Goal: Task Accomplishment & Management: Manage account settings

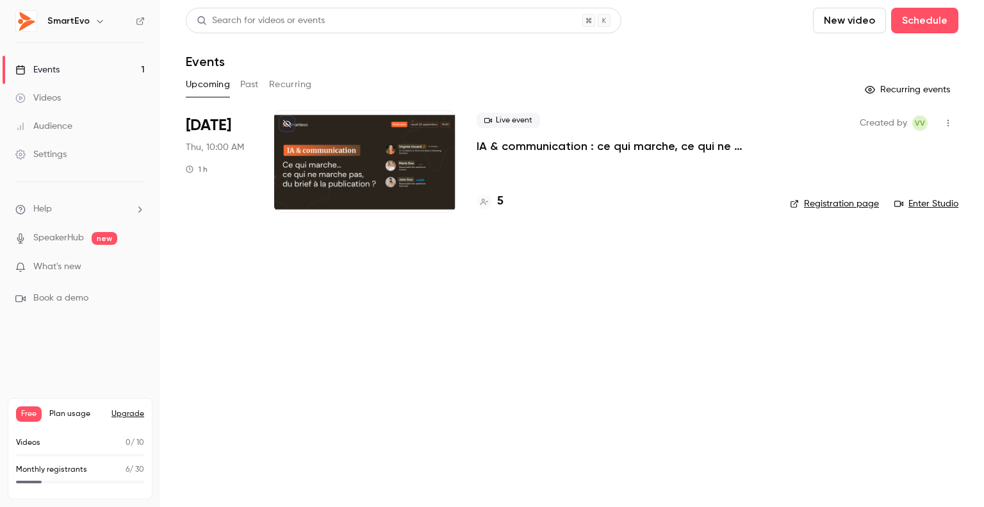
click at [92, 65] on link "Events 1" at bounding box center [80, 70] width 160 height 28
click at [931, 17] on button "Schedule" at bounding box center [924, 21] width 67 height 26
click at [887, 48] on li "One time event" at bounding box center [888, 55] width 138 height 33
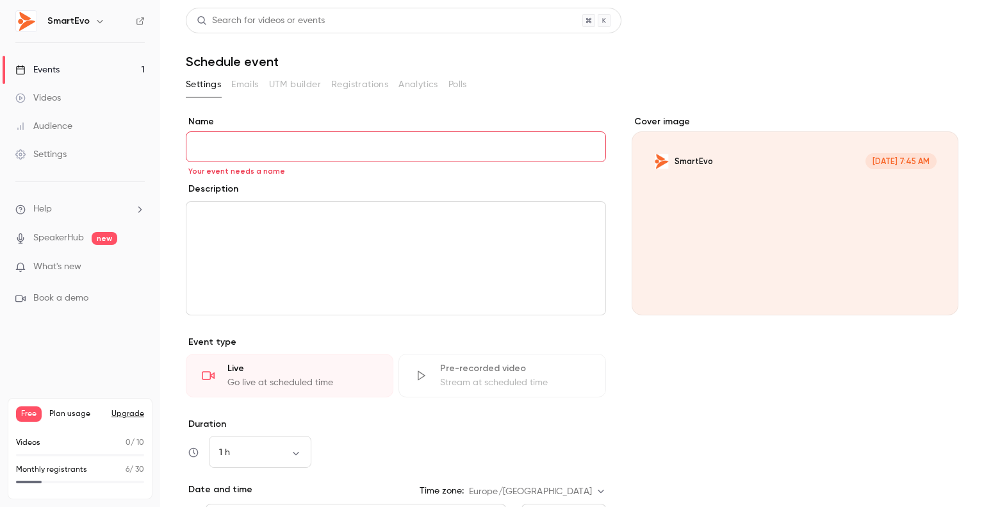
click at [798, 194] on div "Cover image" at bounding box center [794, 215] width 327 height 200
click at [0, 0] on input "SmartEvo Sep 5, 7:45 AM" at bounding box center [0, 0] width 0 height 0
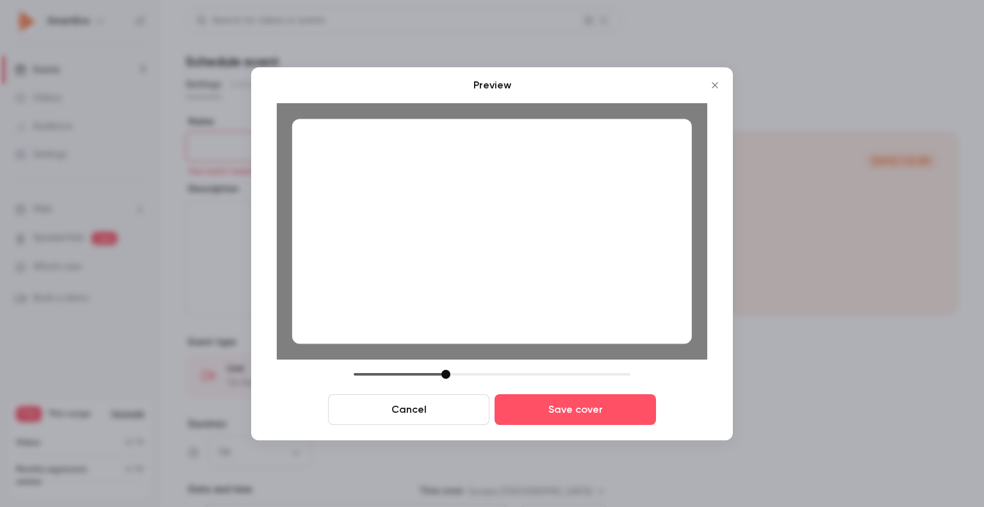
click at [445, 375] on div at bounding box center [445, 373] width 9 height 9
click at [501, 247] on div at bounding box center [492, 230] width 400 height 225
click at [459, 414] on button "Cancel" at bounding box center [408, 409] width 161 height 31
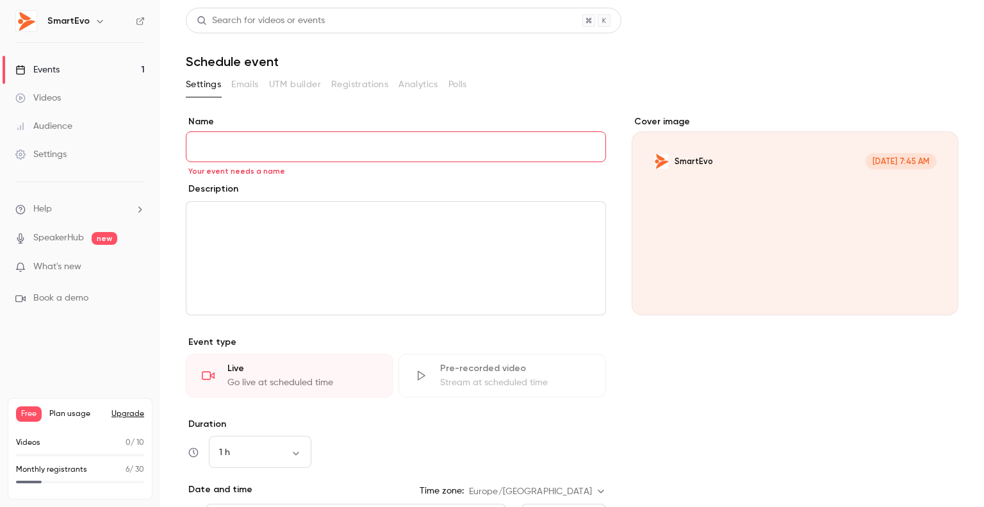
click at [669, 168] on div "Cover image" at bounding box center [794, 215] width 327 height 200
click at [0, 0] on input "SmartEvo Sep 5, 7:45 AM" at bounding box center [0, 0] width 0 height 0
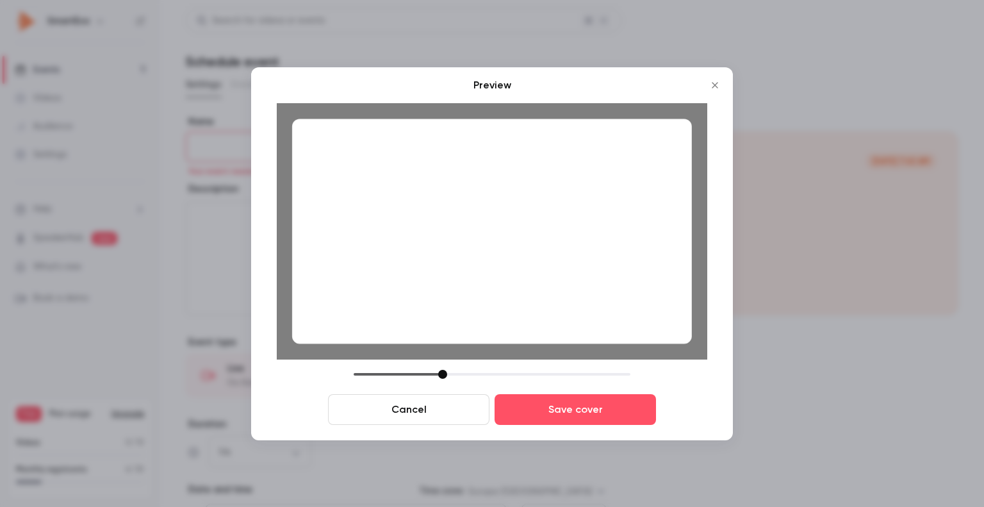
click at [442, 376] on div at bounding box center [442, 373] width 9 height 9
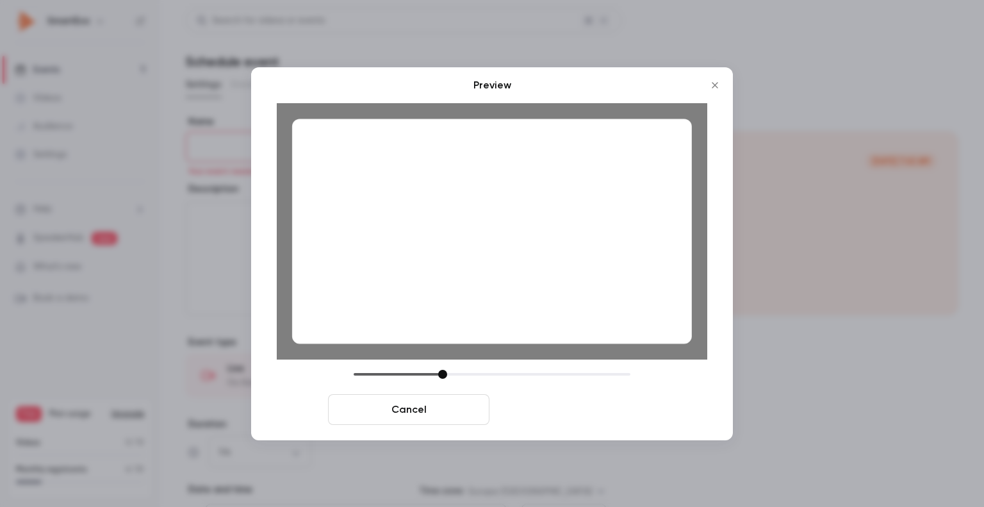
click at [591, 414] on button "Save cover" at bounding box center [574, 409] width 161 height 31
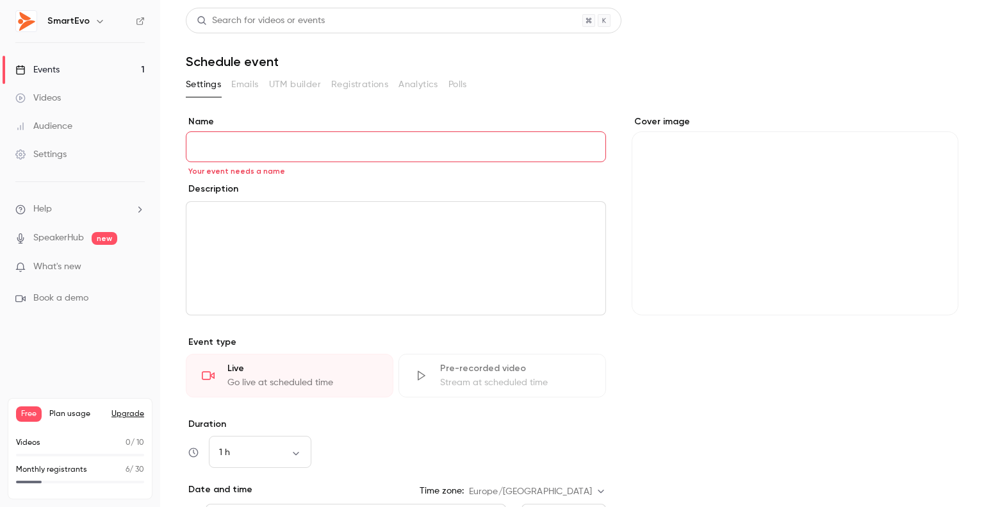
click at [309, 143] on input "Name" at bounding box center [396, 146] width 420 height 31
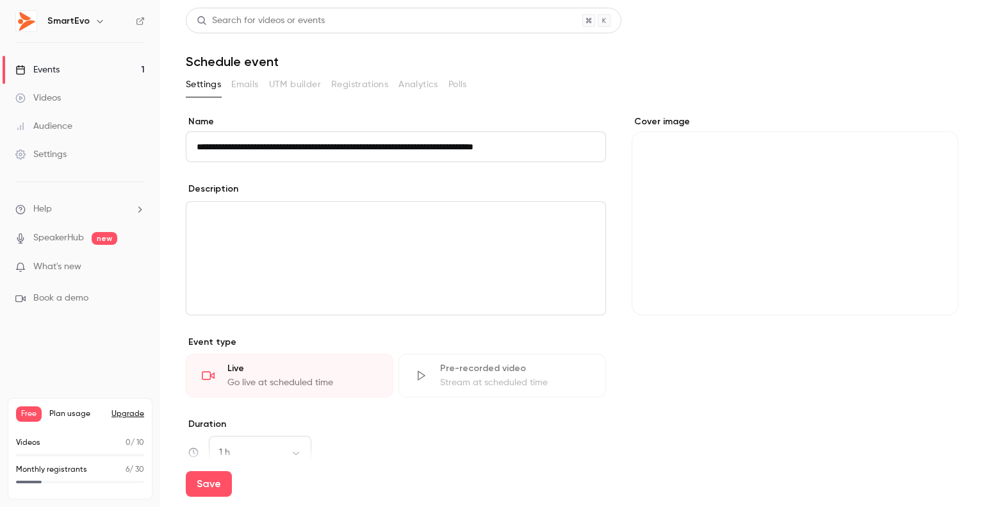
type input "**********"
click at [266, 217] on p "editor" at bounding box center [396, 216] width 398 height 15
click at [206, 486] on button "Save" at bounding box center [209, 484] width 46 height 26
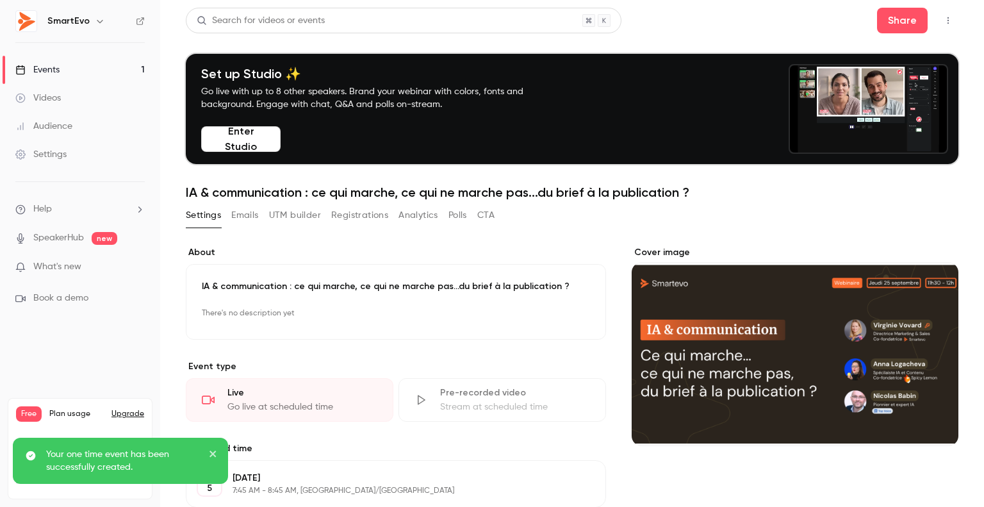
click at [72, 69] on link "Events 1" at bounding box center [80, 70] width 160 height 28
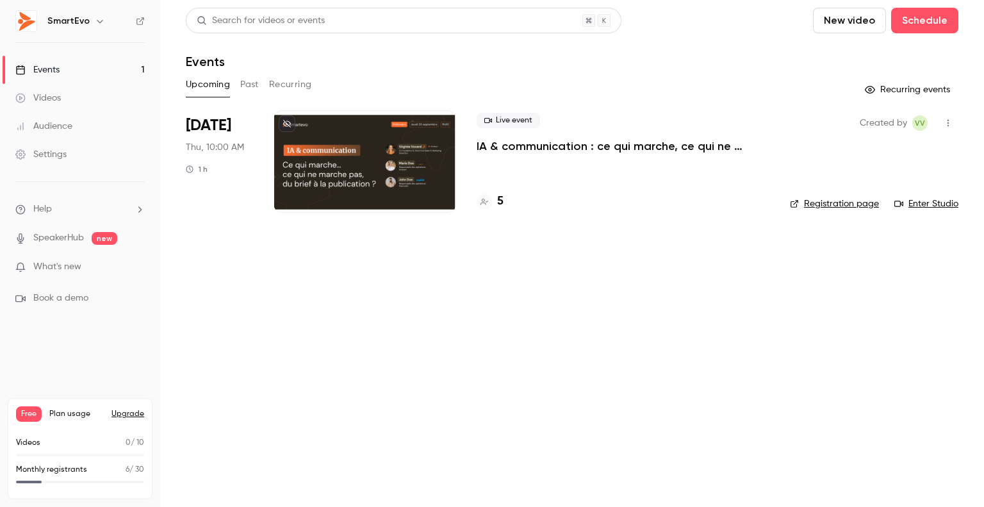
click at [248, 86] on button "Past" at bounding box center [249, 84] width 19 height 20
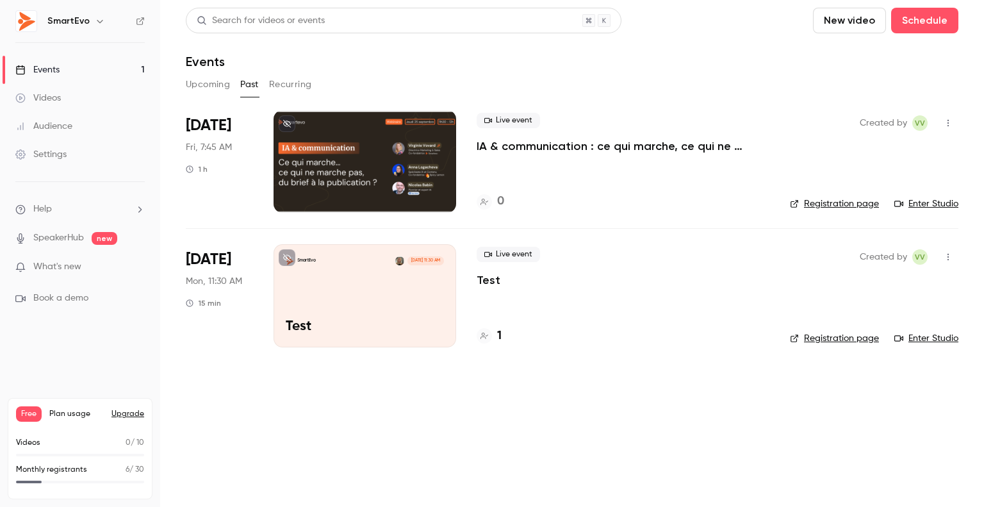
click at [286, 85] on button "Recurring" at bounding box center [290, 84] width 43 height 20
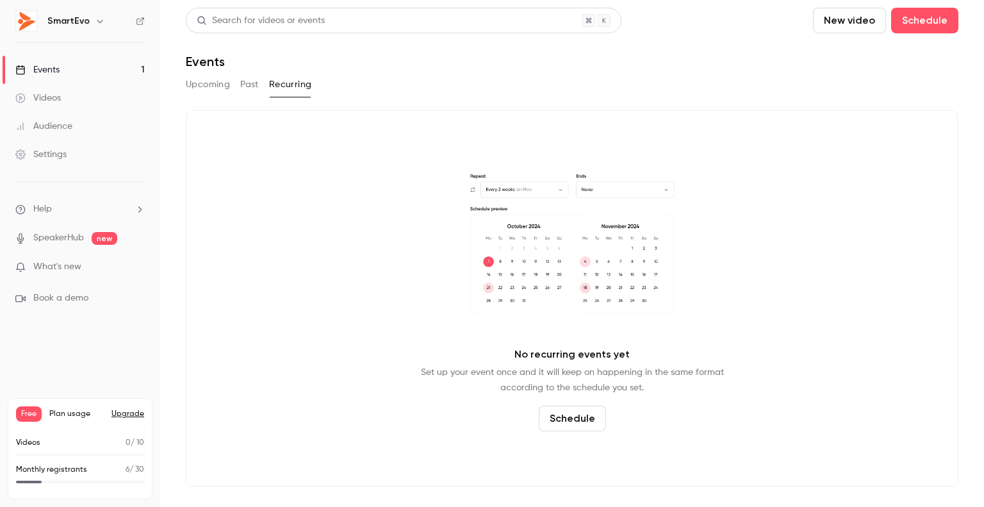
click at [241, 86] on button "Past" at bounding box center [249, 84] width 19 height 20
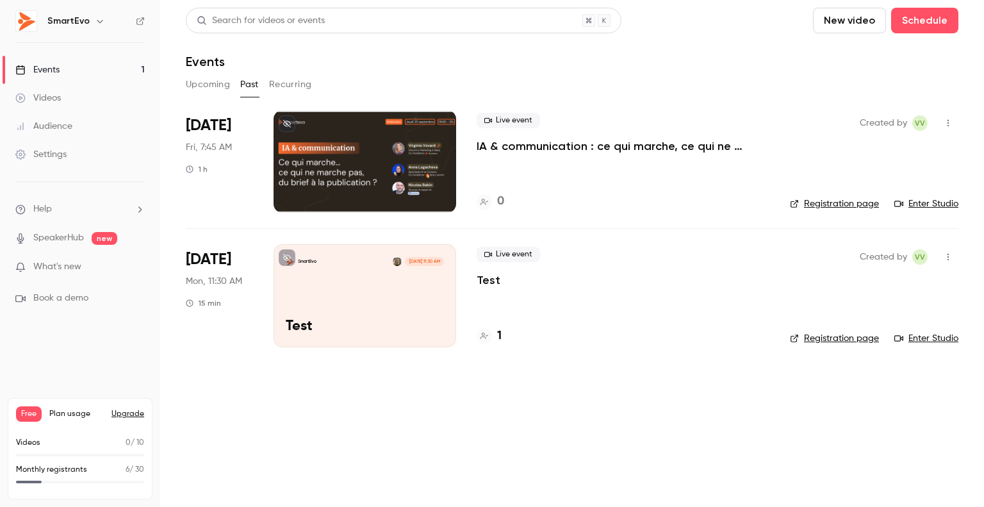
click at [199, 86] on button "Upcoming" at bounding box center [208, 84] width 44 height 20
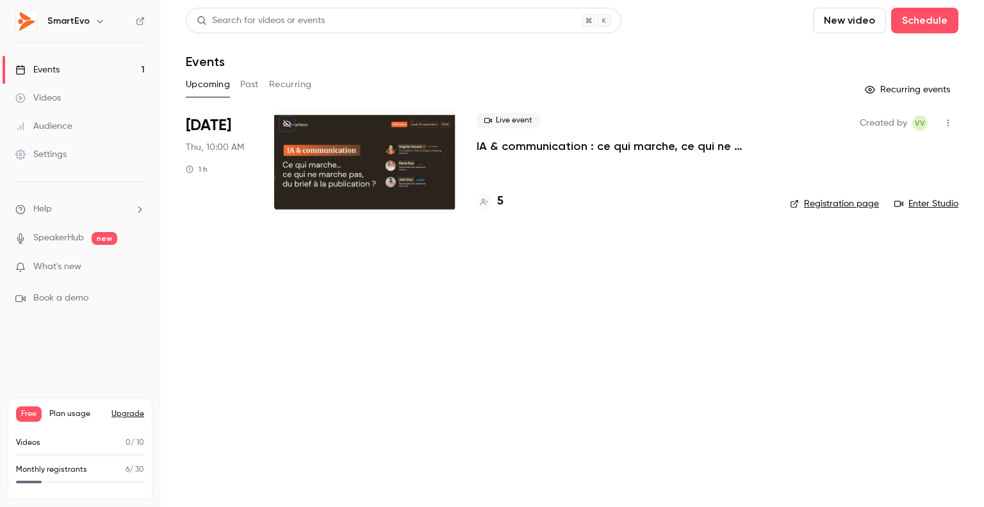
click at [336, 150] on div at bounding box center [364, 161] width 183 height 102
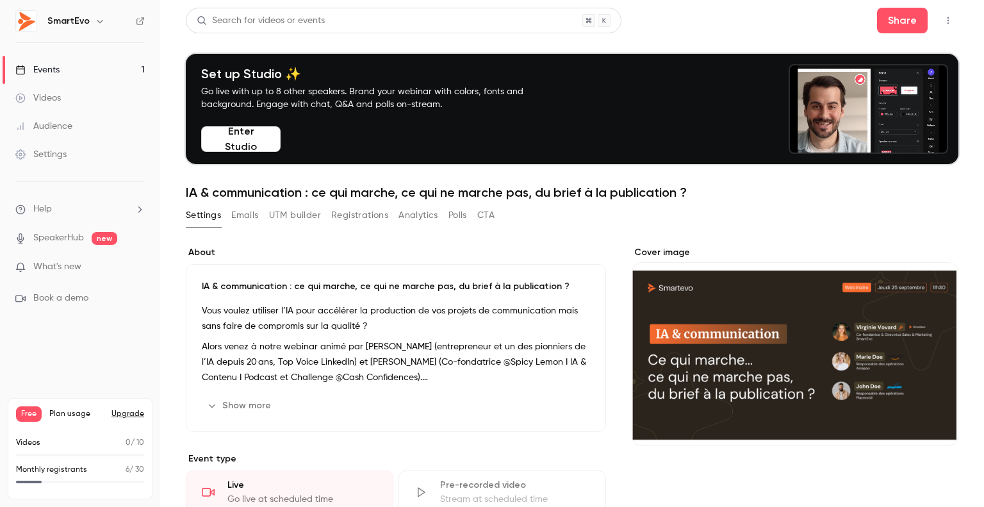
click at [205, 281] on p "IA & communication : ce qui marche, ce qui ne marche pas, du brief à la publica…" at bounding box center [396, 286] width 388 height 13
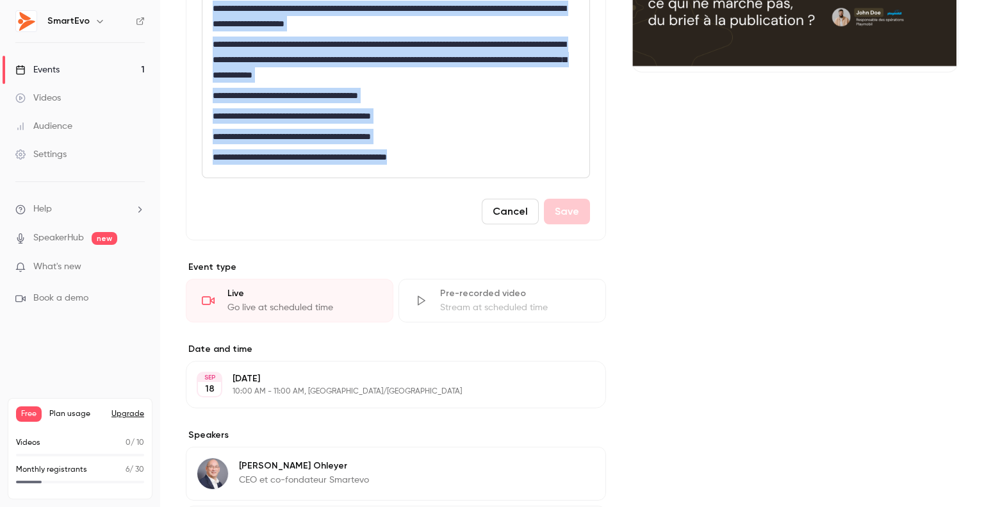
scroll to position [444, 0]
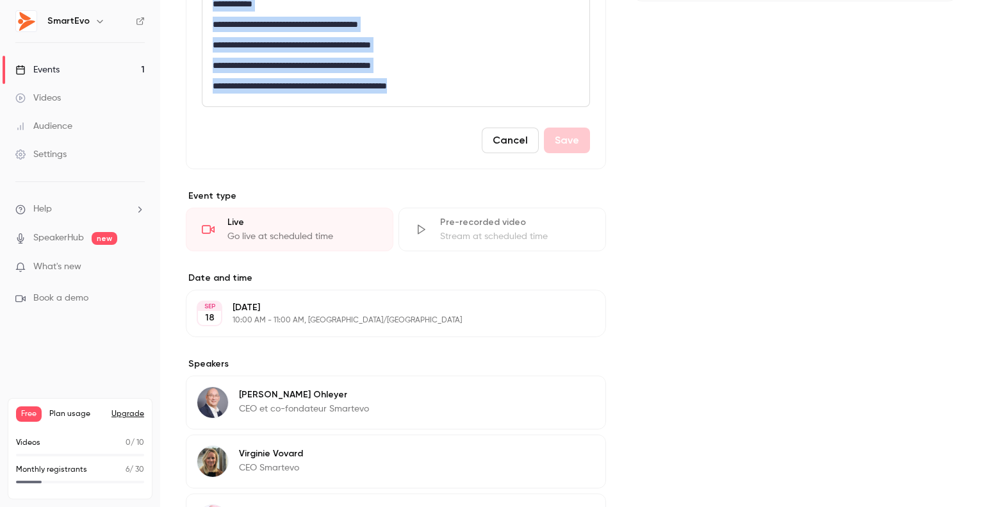
drag, startPoint x: 213, startPoint y: 316, endPoint x: 542, endPoint y: 88, distance: 400.0
click at [542, 88] on div "**********" at bounding box center [395, 14] width 387 height 184
copy div "**********"
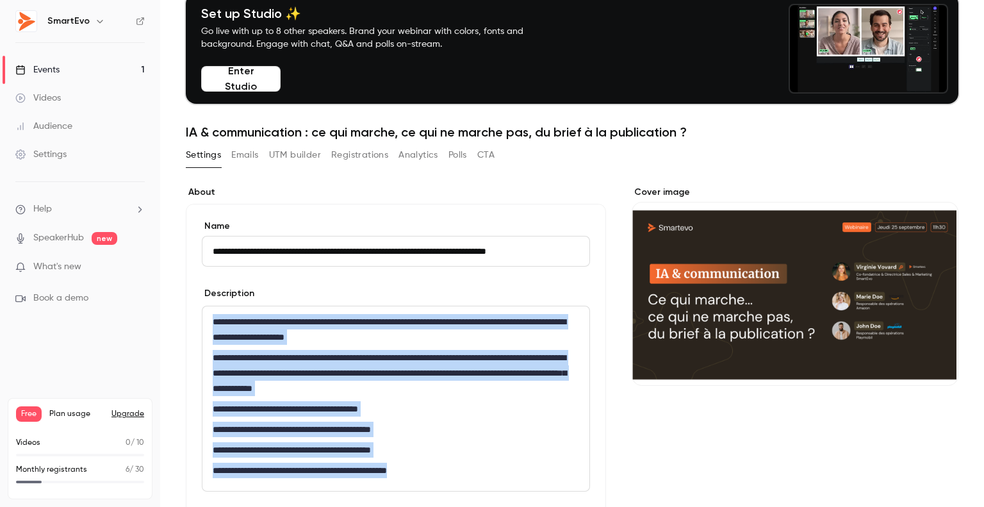
scroll to position [0, 0]
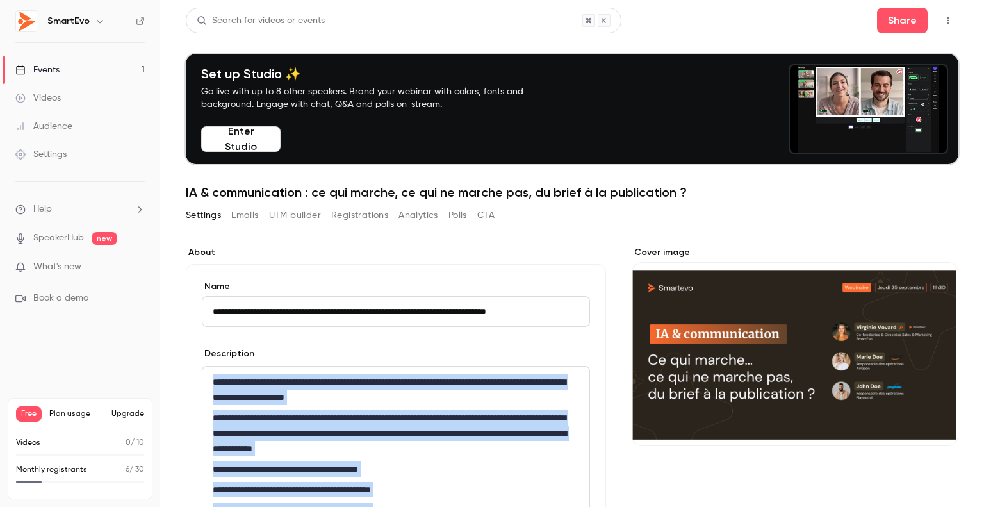
click at [77, 69] on link "Events 1" at bounding box center [80, 70] width 160 height 28
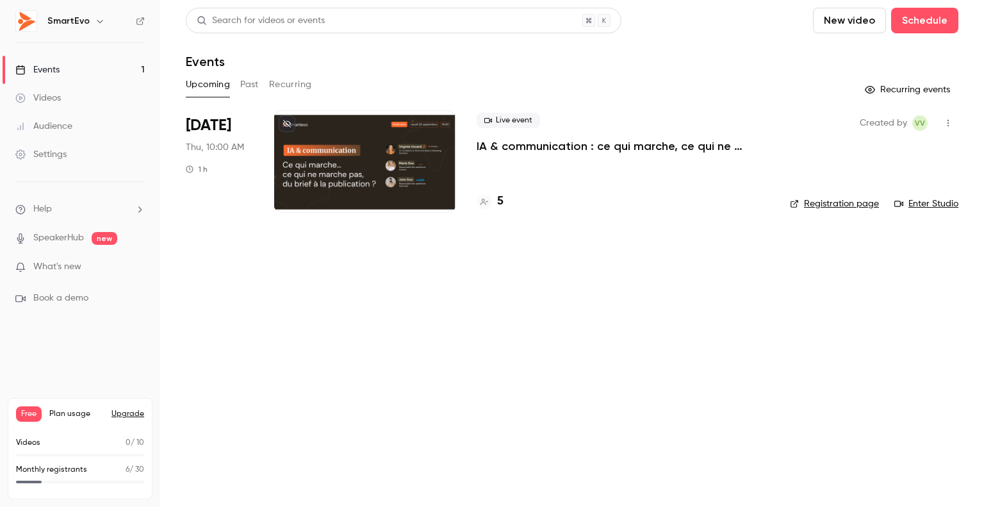
click at [247, 81] on button "Past" at bounding box center [249, 84] width 19 height 20
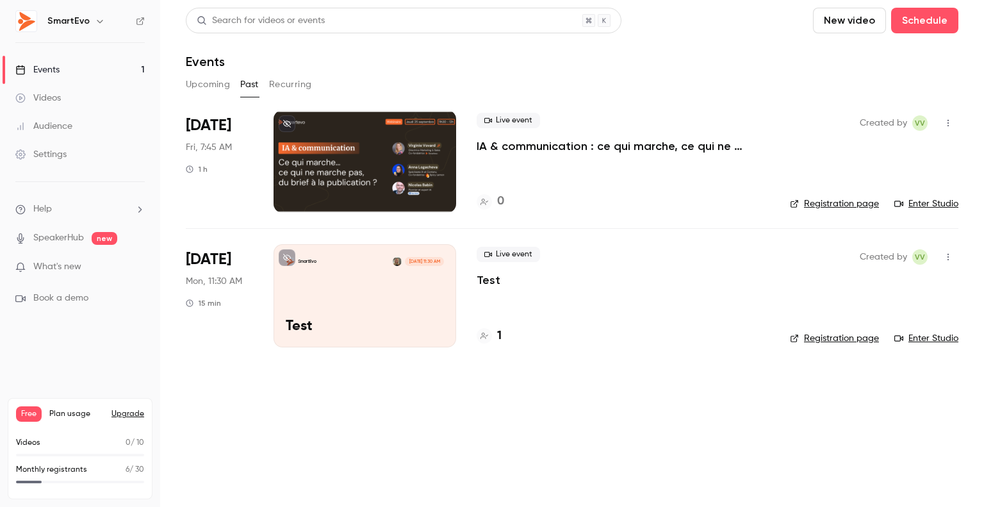
click at [225, 143] on span "Fri, 7:45 AM" at bounding box center [209, 147] width 46 height 13
click at [358, 165] on div at bounding box center [364, 161] width 183 height 102
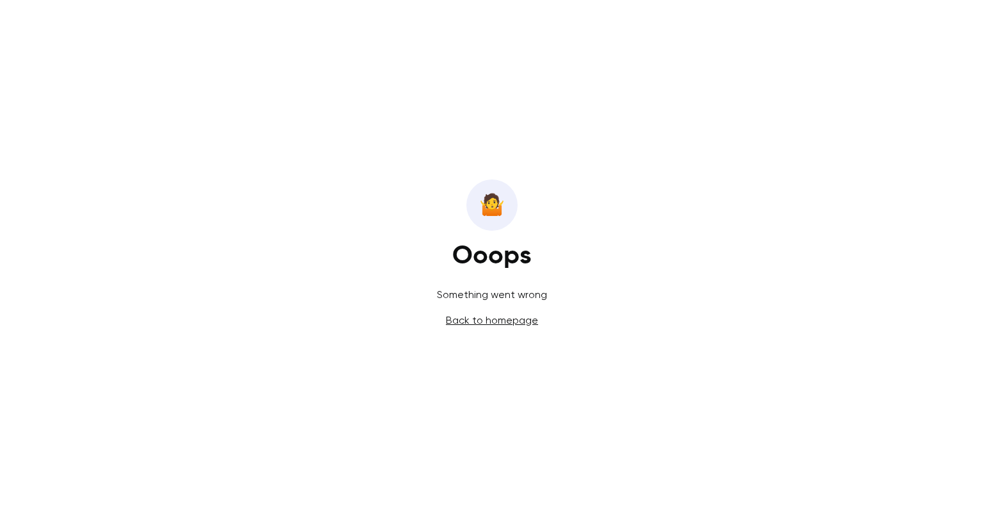
click at [484, 323] on link "Back to homepage" at bounding box center [492, 320] width 92 height 12
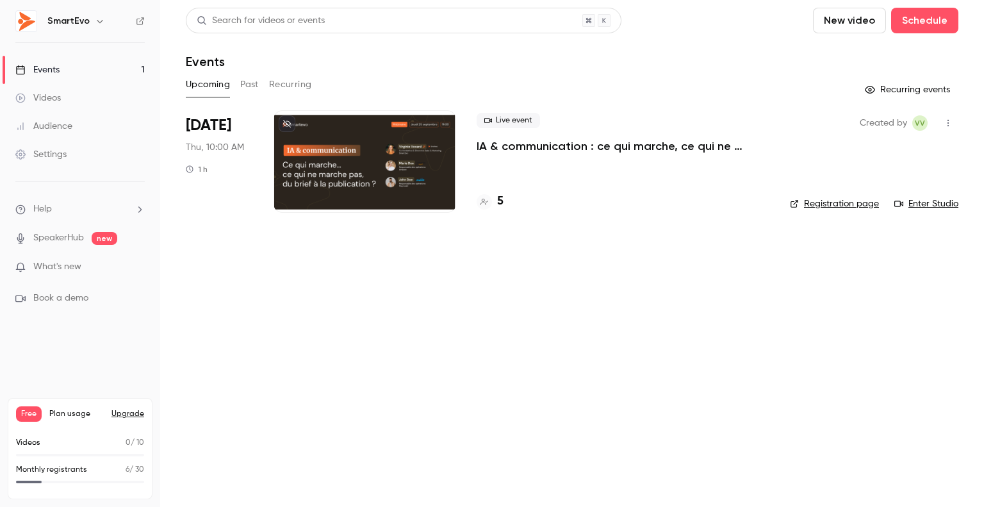
click at [307, 144] on div at bounding box center [364, 161] width 183 height 102
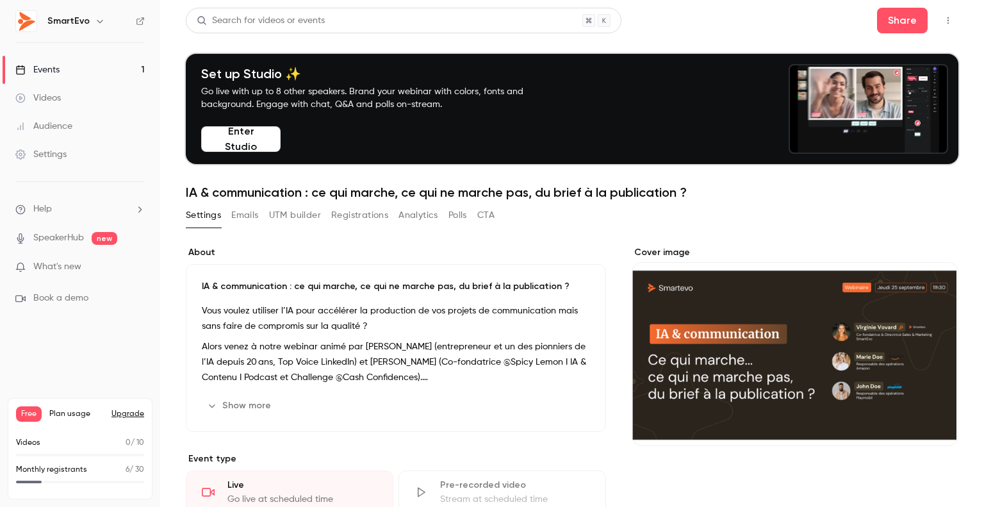
click at [76, 69] on link "Events 1" at bounding box center [80, 70] width 160 height 28
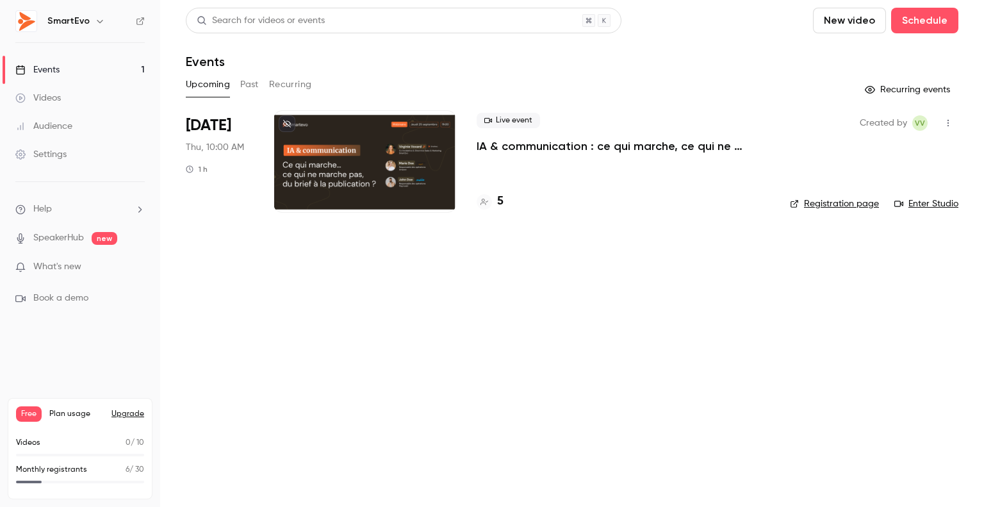
click at [279, 85] on button "Recurring" at bounding box center [290, 84] width 43 height 20
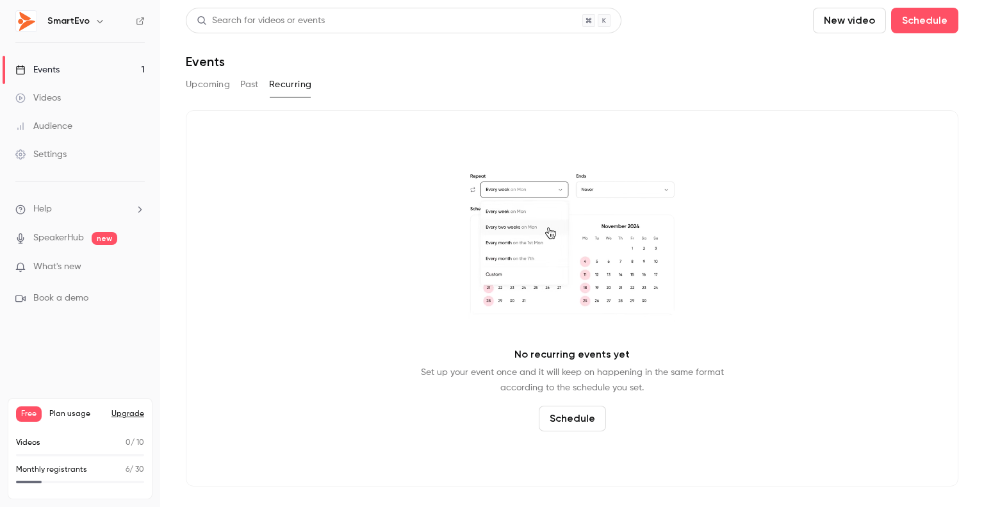
click at [248, 89] on button "Past" at bounding box center [249, 84] width 19 height 20
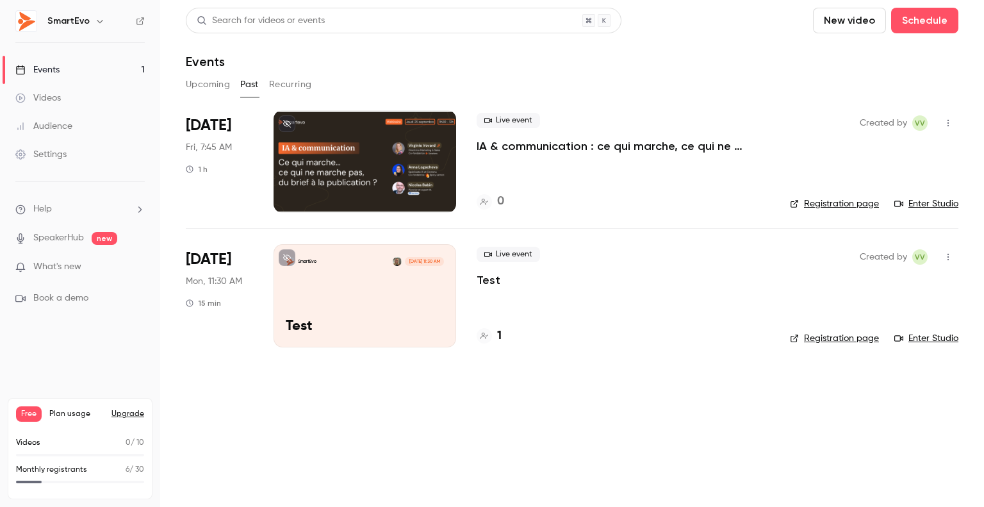
click at [239, 152] on div "Sep 5 Fri, 7:45 AM 1 h" at bounding box center [219, 161] width 67 height 102
click at [358, 132] on div at bounding box center [364, 161] width 183 height 102
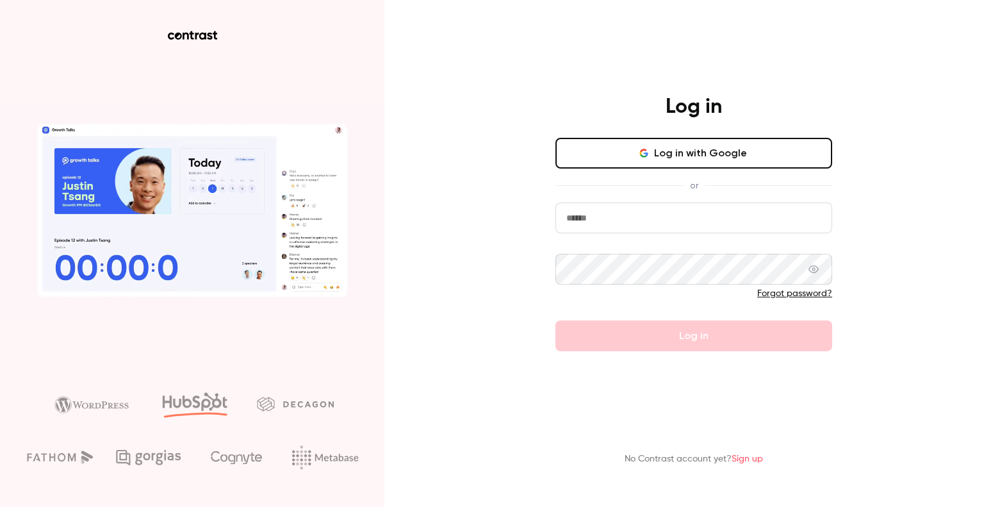
click at [711, 158] on button "Log in with Google" at bounding box center [693, 153] width 277 height 31
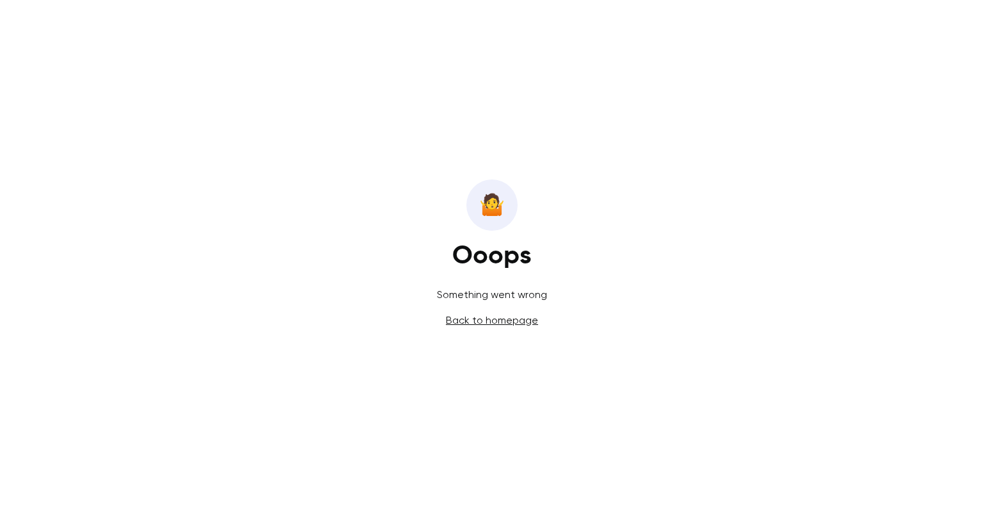
click at [469, 321] on link "Back to homepage" at bounding box center [492, 320] width 92 height 12
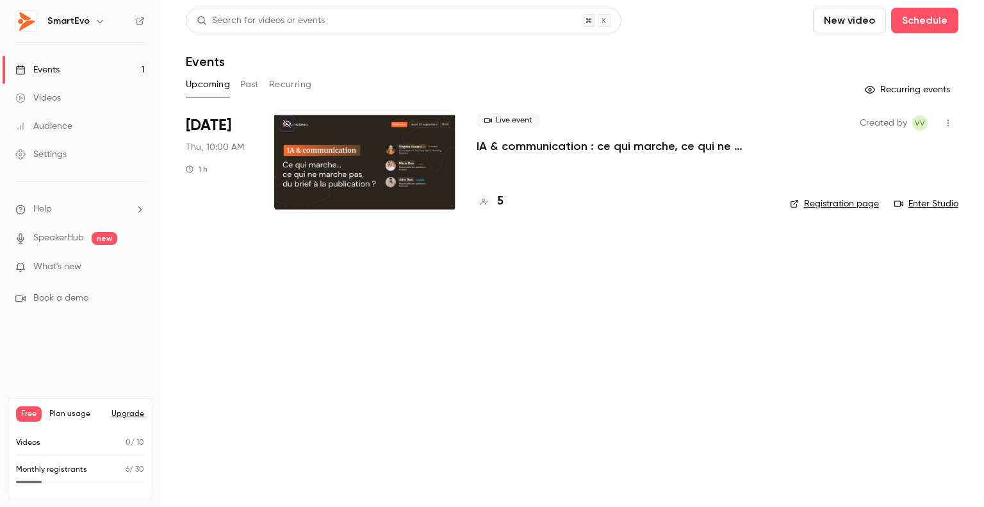
click at [246, 76] on button "Past" at bounding box center [249, 84] width 19 height 20
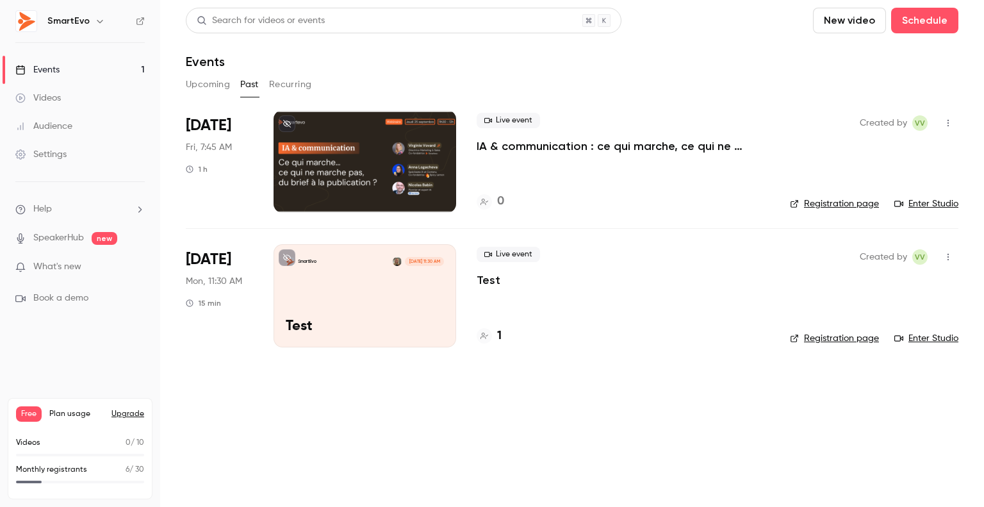
click at [357, 135] on div at bounding box center [364, 161] width 183 height 102
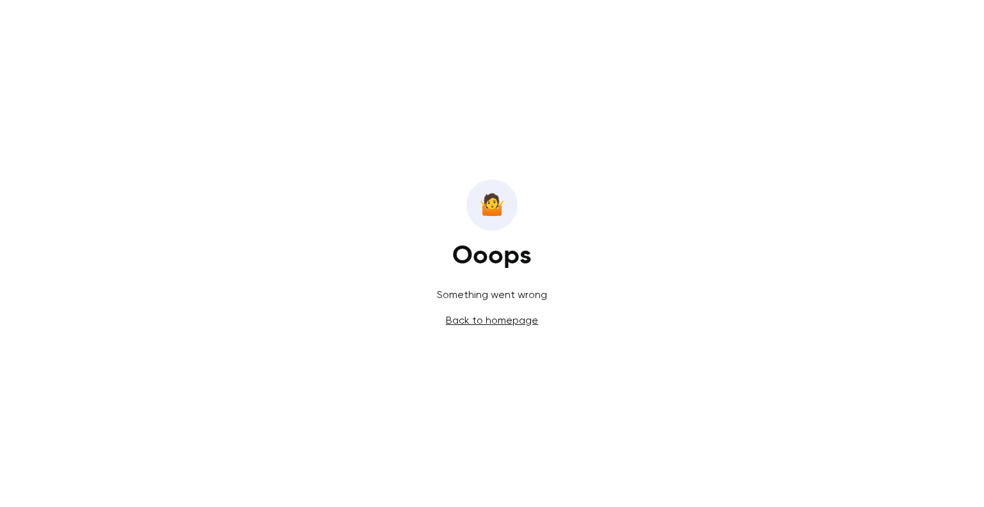
click at [498, 323] on link "Back to homepage" at bounding box center [492, 320] width 92 height 12
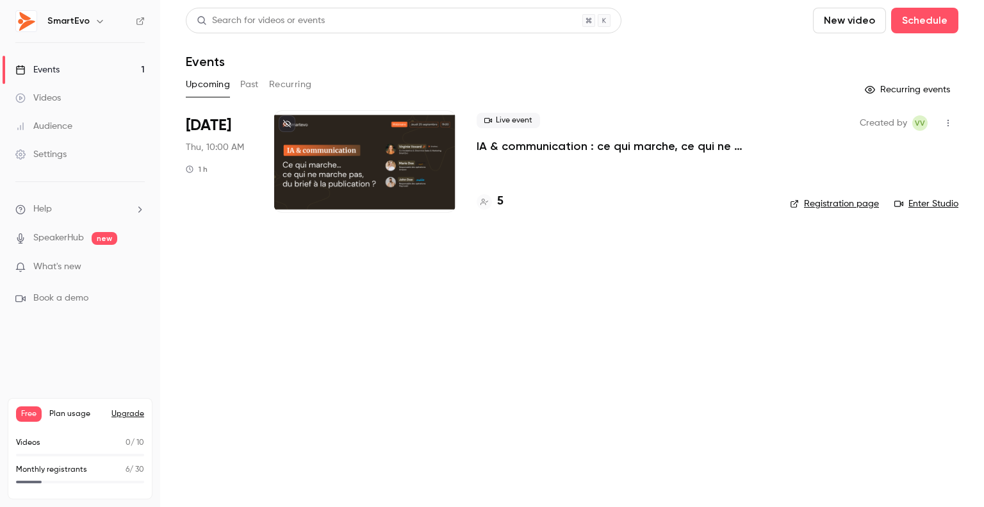
click at [257, 83] on button "Past" at bounding box center [249, 84] width 19 height 20
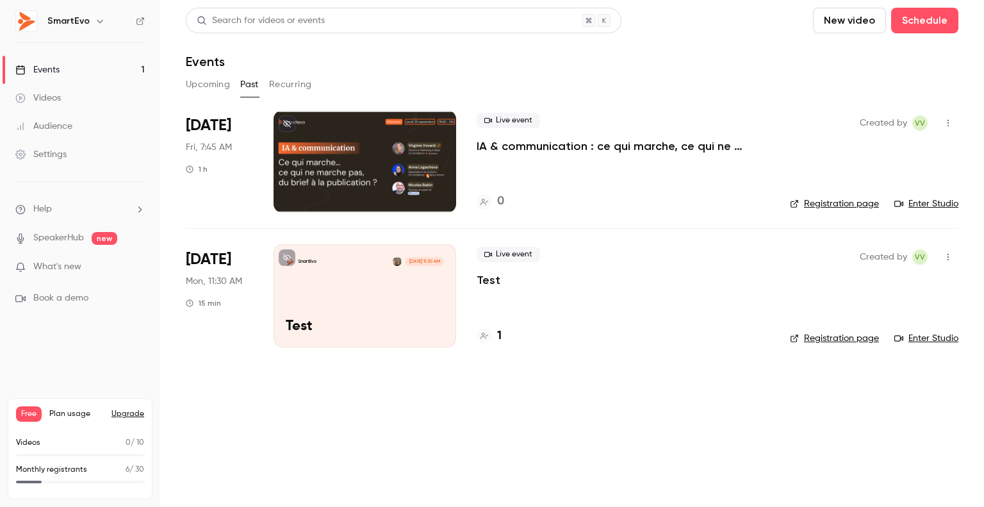
click at [218, 79] on button "Upcoming" at bounding box center [208, 84] width 44 height 20
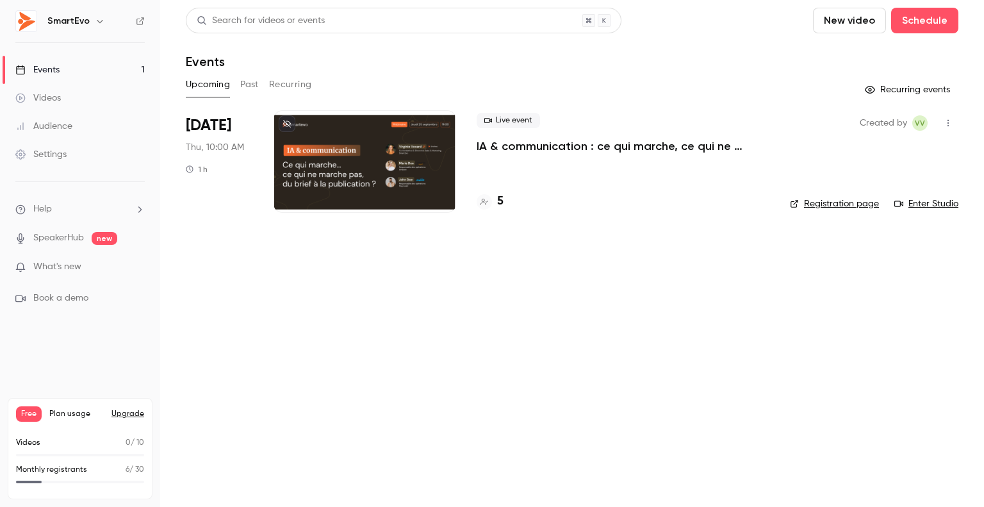
click at [250, 83] on button "Past" at bounding box center [249, 84] width 19 height 20
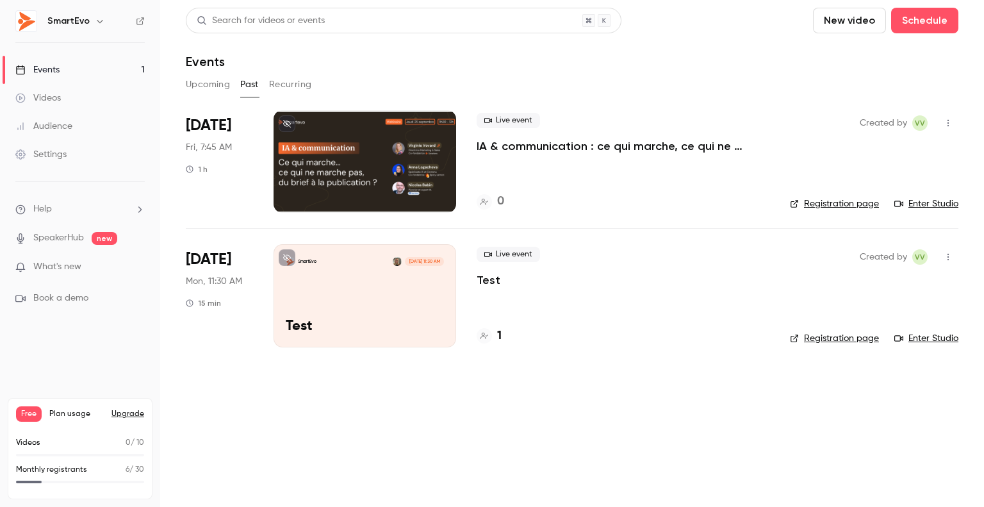
click at [188, 122] on span "[DATE]" at bounding box center [208, 125] width 45 height 20
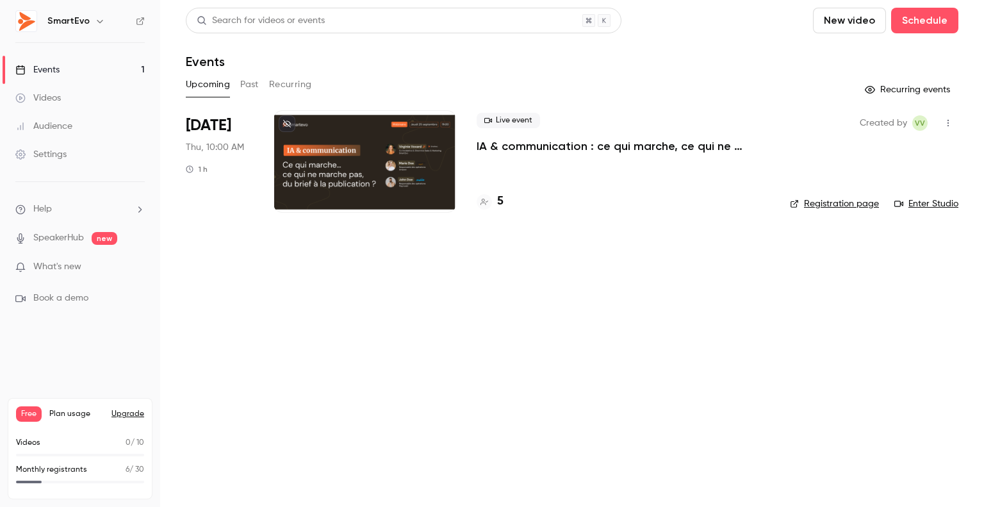
click at [257, 81] on button "Past" at bounding box center [249, 84] width 19 height 20
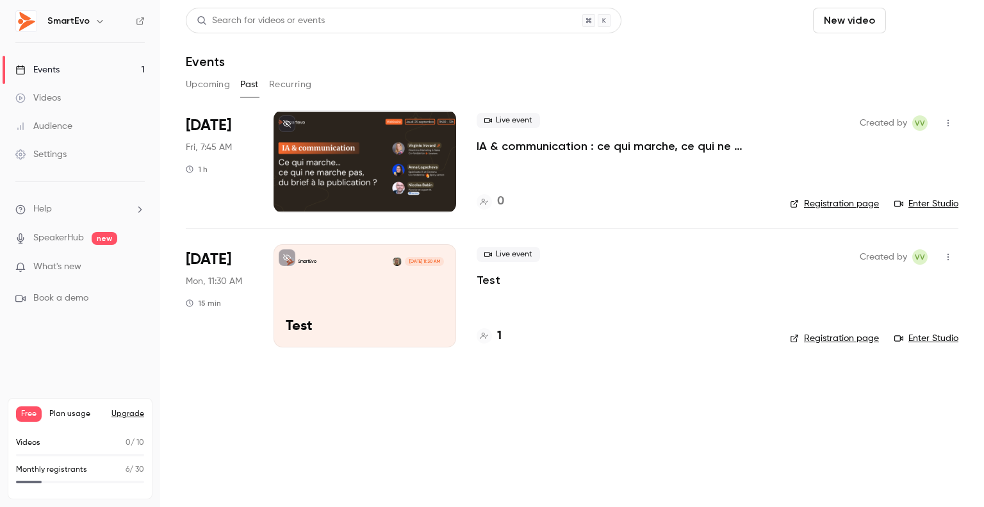
click at [918, 23] on button "Schedule" at bounding box center [924, 21] width 67 height 26
click at [883, 56] on div "One time event" at bounding box center [898, 55] width 97 height 13
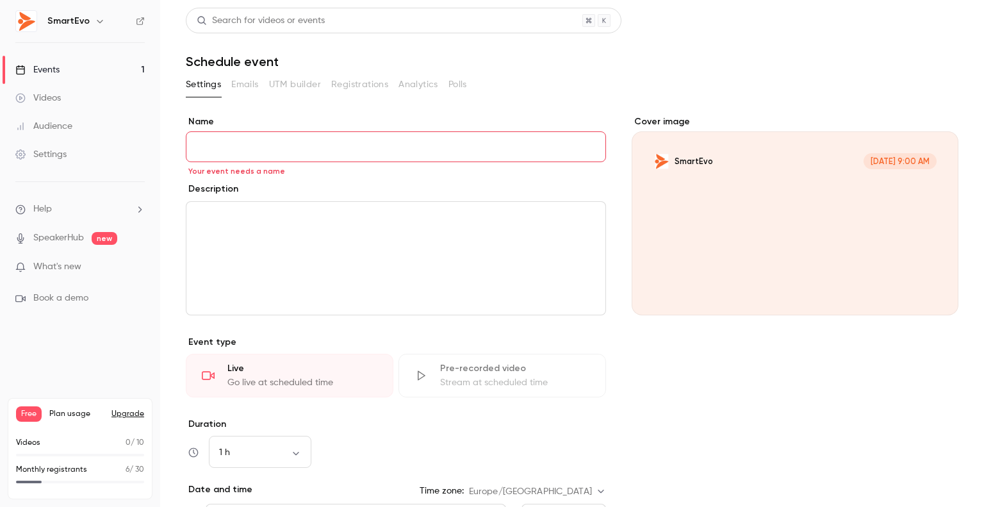
click at [702, 176] on div "Cover image" at bounding box center [794, 215] width 327 height 200
click at [0, 0] on input "SmartEvo [DATE] 9:00 AM" at bounding box center [0, 0] width 0 height 0
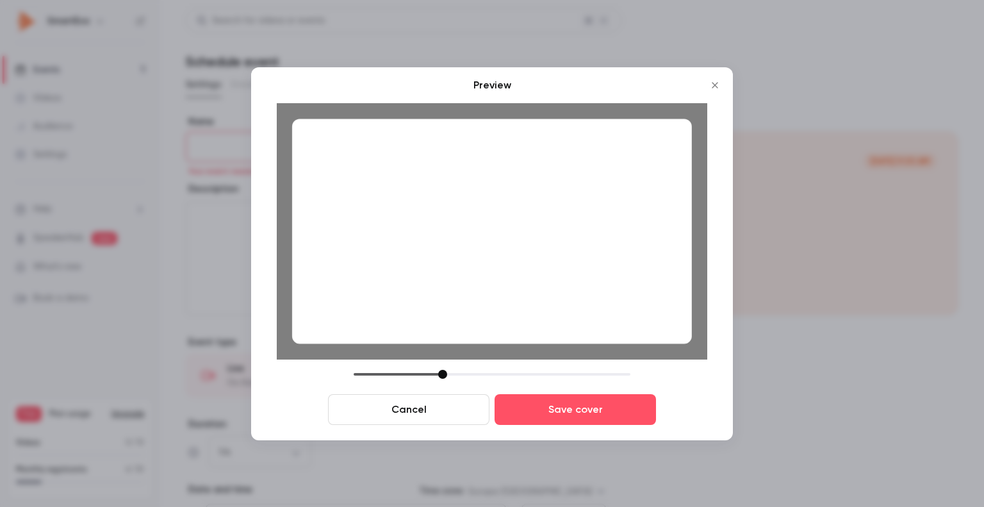
click at [442, 376] on div at bounding box center [442, 373] width 9 height 9
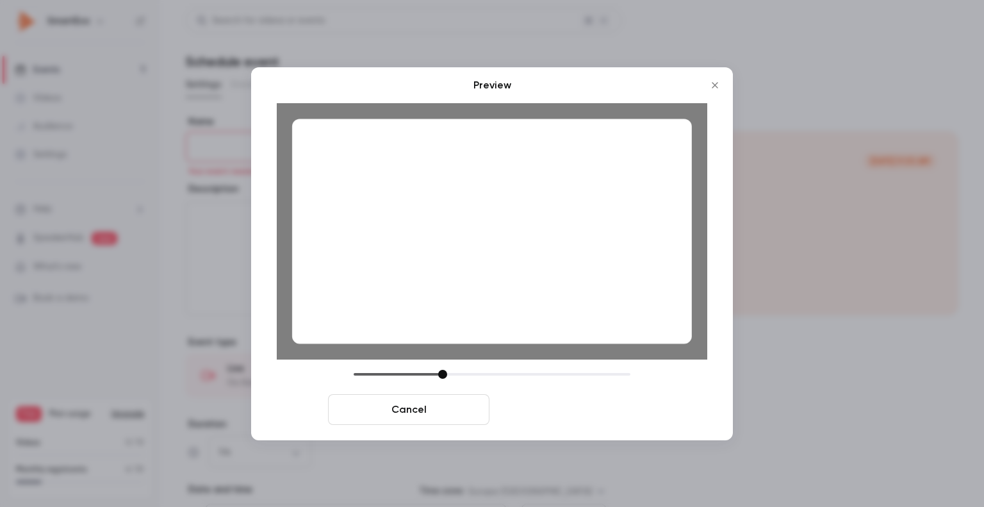
click at [572, 407] on button "Save cover" at bounding box center [574, 409] width 161 height 31
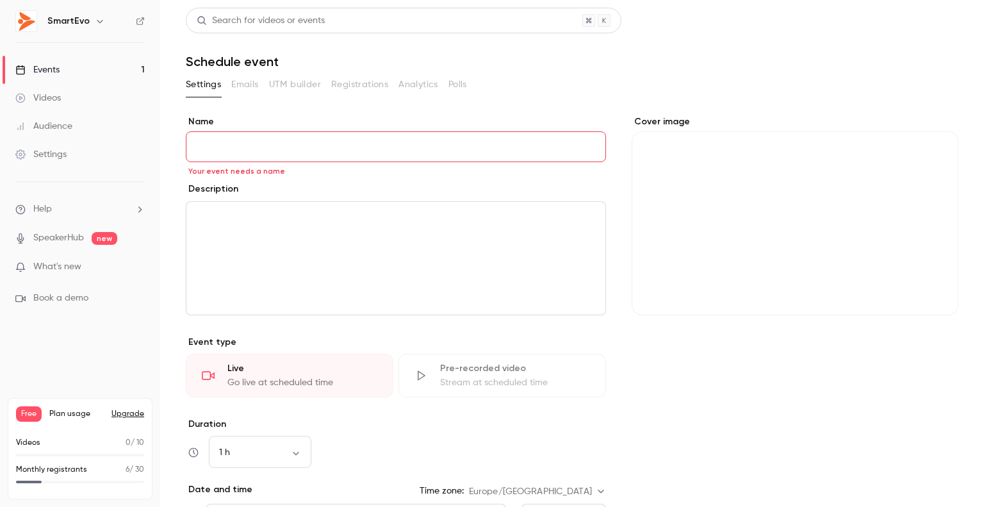
click at [302, 215] on p "editor" at bounding box center [396, 216] width 398 height 15
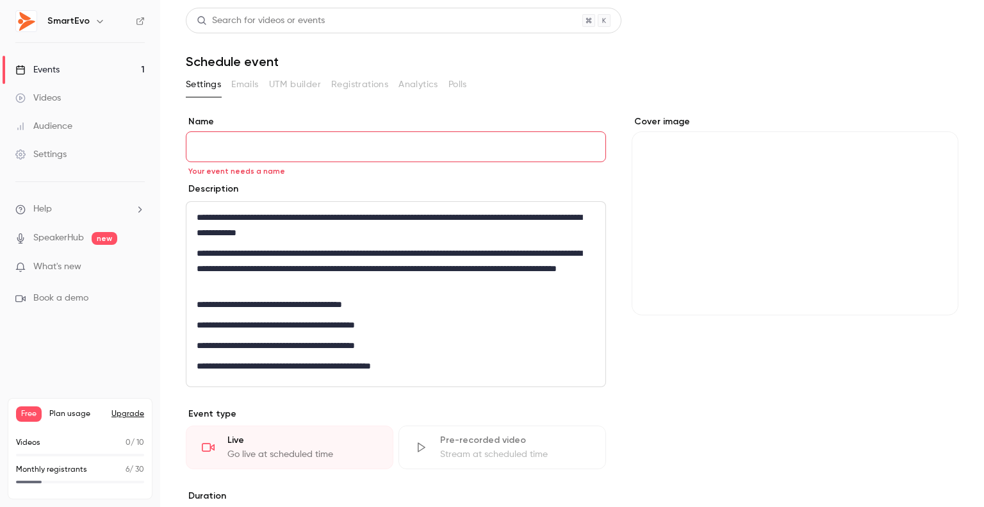
click at [279, 147] on input "Name" at bounding box center [396, 146] width 420 height 31
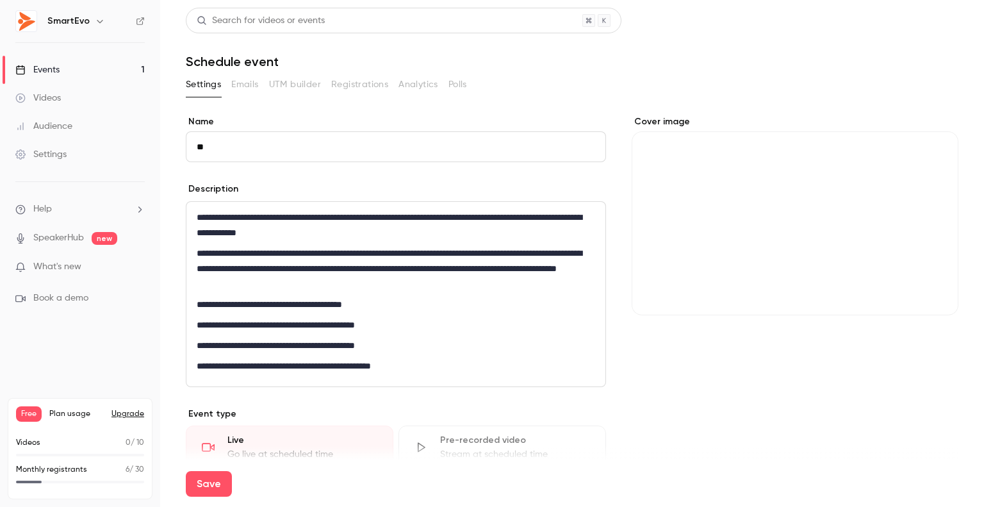
type input "*"
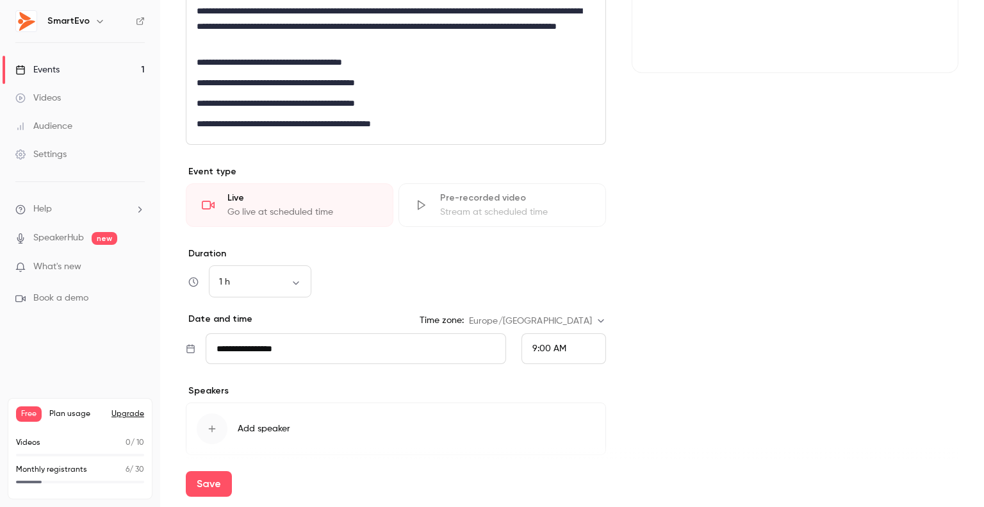
scroll to position [256, 0]
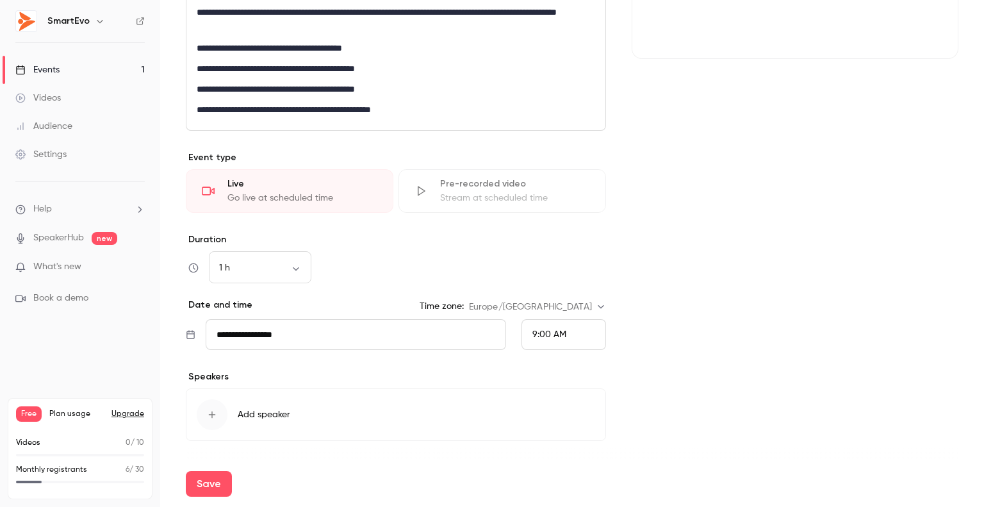
type input "****"
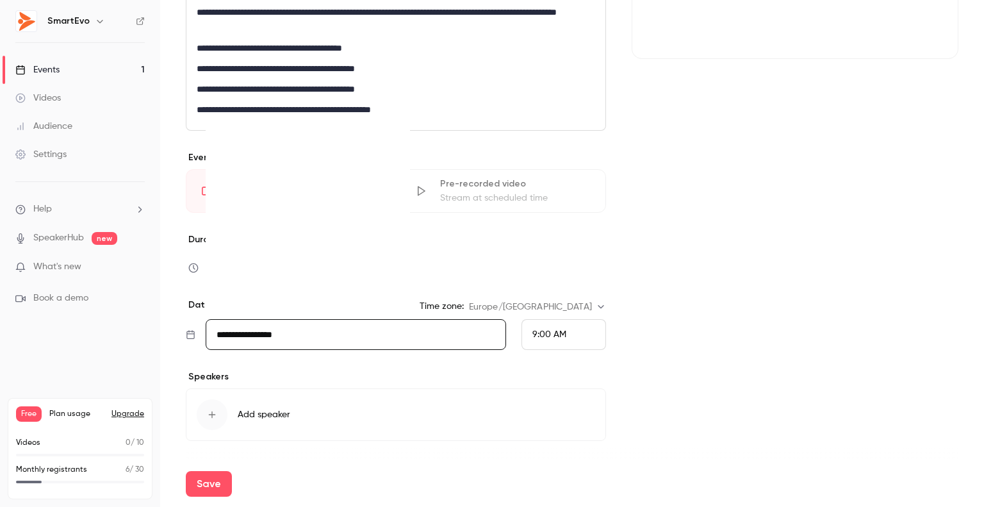
click at [266, 335] on input "**********" at bounding box center [356, 334] width 300 height 31
click at [543, 332] on span "9:00 AM" at bounding box center [549, 334] width 34 height 9
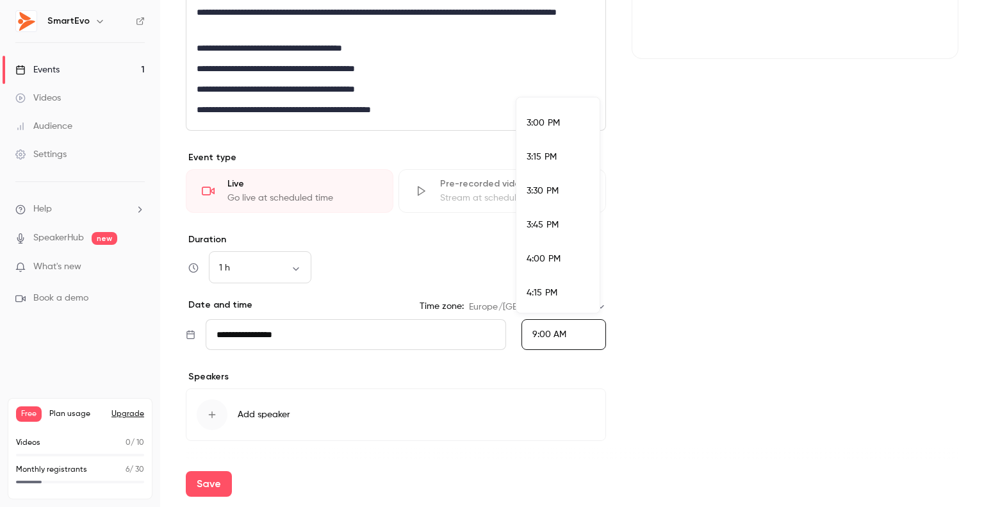
scroll to position [2155, 0]
click at [558, 273] on li "5:00 PM" at bounding box center [557, 267] width 83 height 34
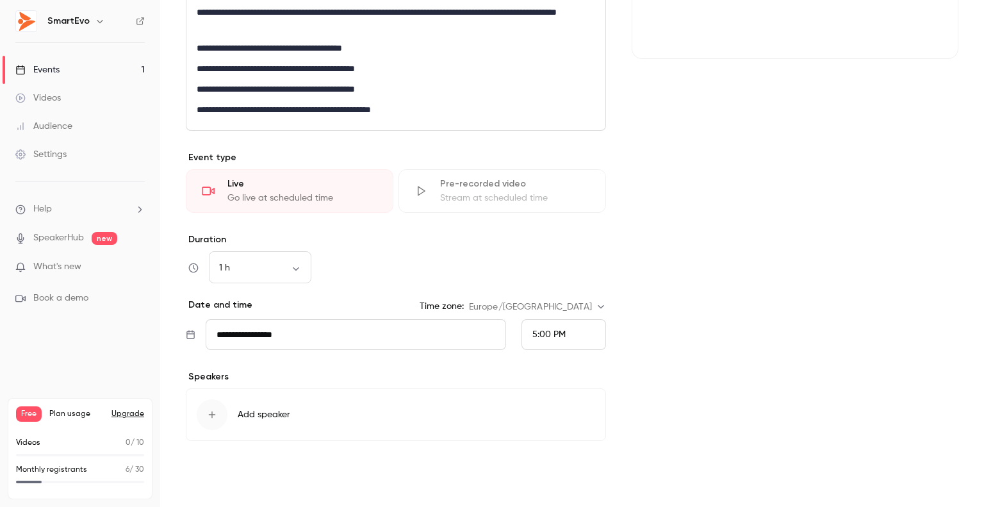
click at [225, 483] on button "Save" at bounding box center [209, 484] width 46 height 26
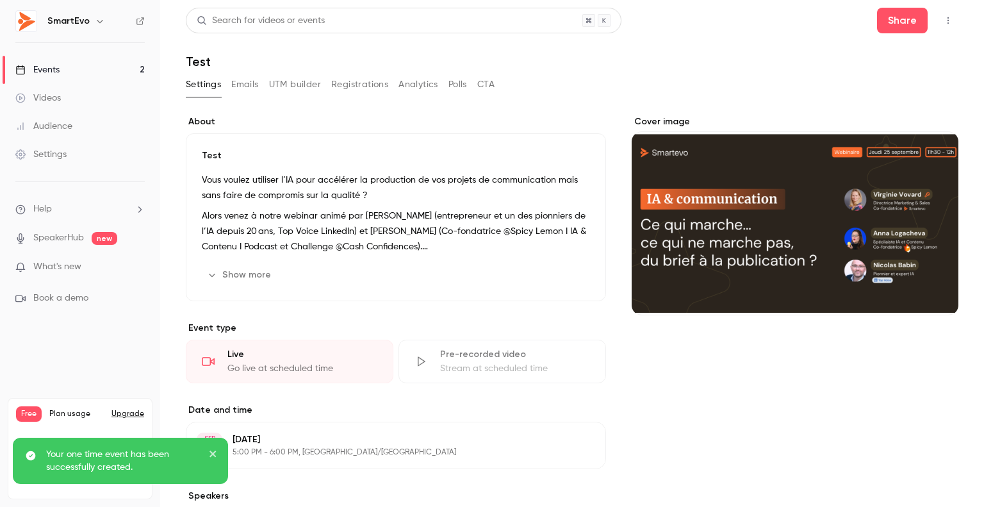
click at [69, 67] on link "Events 2" at bounding box center [80, 70] width 160 height 28
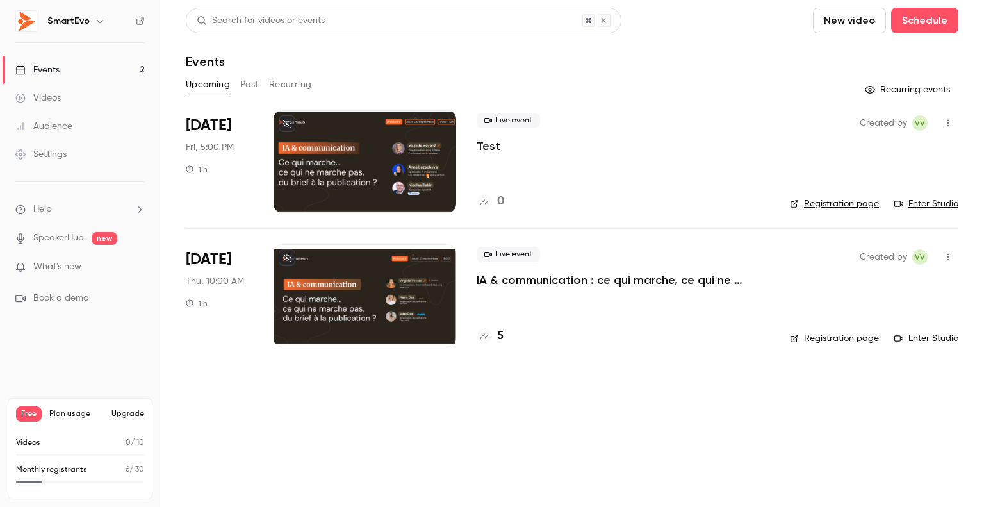
click at [352, 189] on div at bounding box center [364, 161] width 183 height 102
click at [255, 84] on button "Past" at bounding box center [249, 84] width 19 height 20
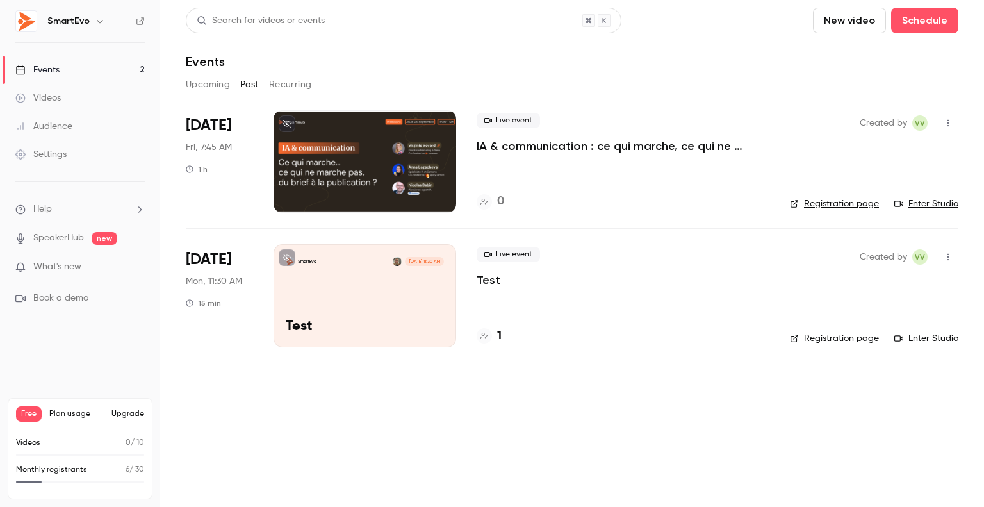
click at [438, 157] on div at bounding box center [364, 161] width 183 height 102
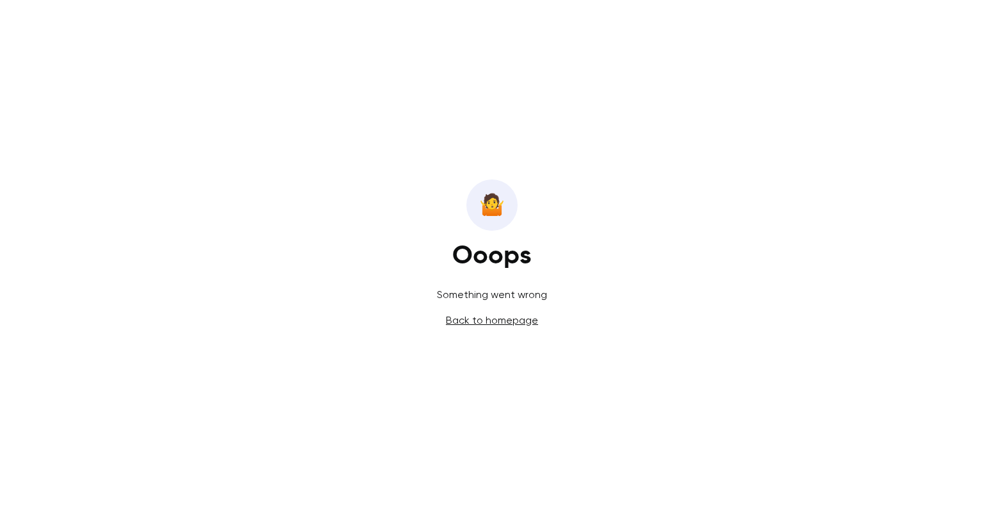
click at [507, 318] on link "Back to homepage" at bounding box center [492, 320] width 92 height 12
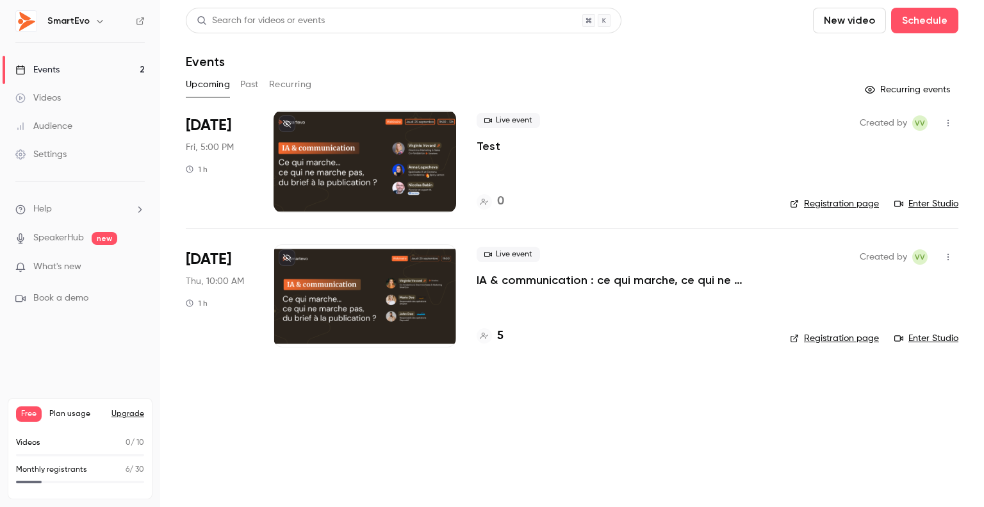
click at [248, 83] on button "Past" at bounding box center [249, 84] width 19 height 20
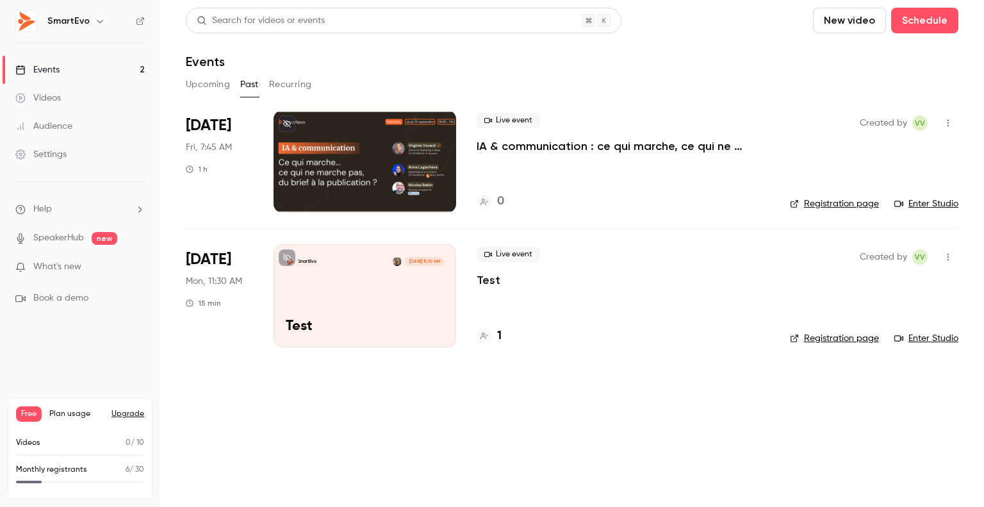
click at [511, 314] on div "Live event Test 1" at bounding box center [622, 295] width 293 height 102
click at [491, 302] on div "Live event Test 1" at bounding box center [622, 295] width 293 height 102
click at [292, 288] on div "SmartEvo [DATE] 11:30 AM Test" at bounding box center [364, 295] width 183 height 102
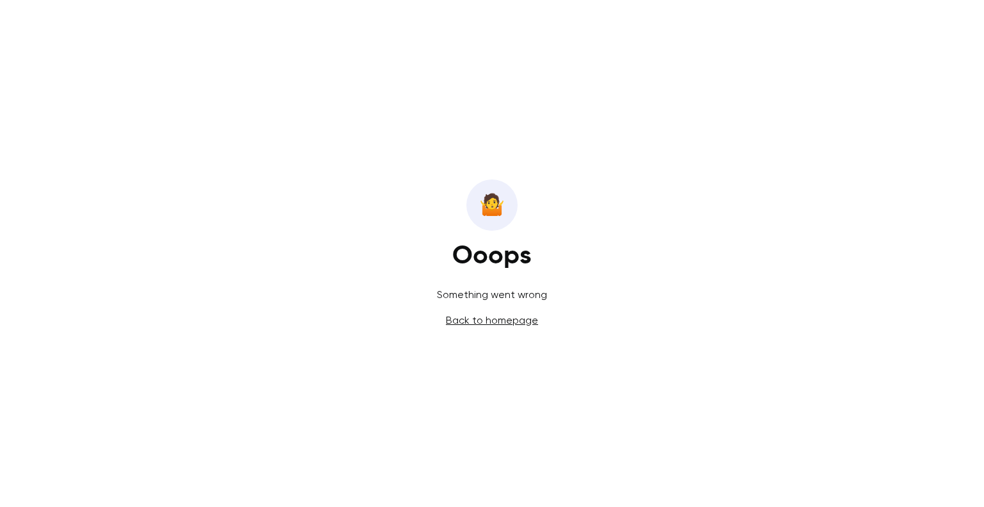
click at [482, 320] on link "Back to homepage" at bounding box center [492, 320] width 92 height 12
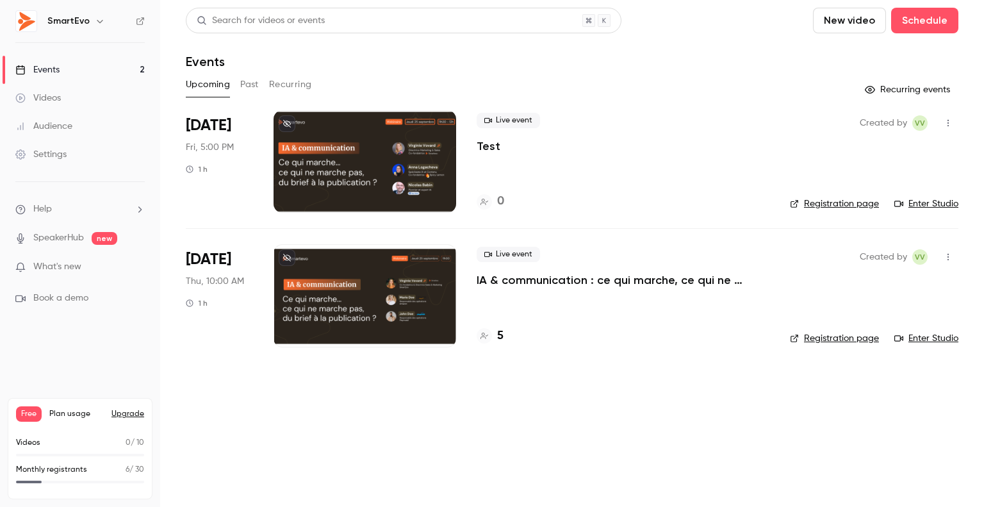
click at [69, 156] on link "Settings" at bounding box center [80, 154] width 160 height 28
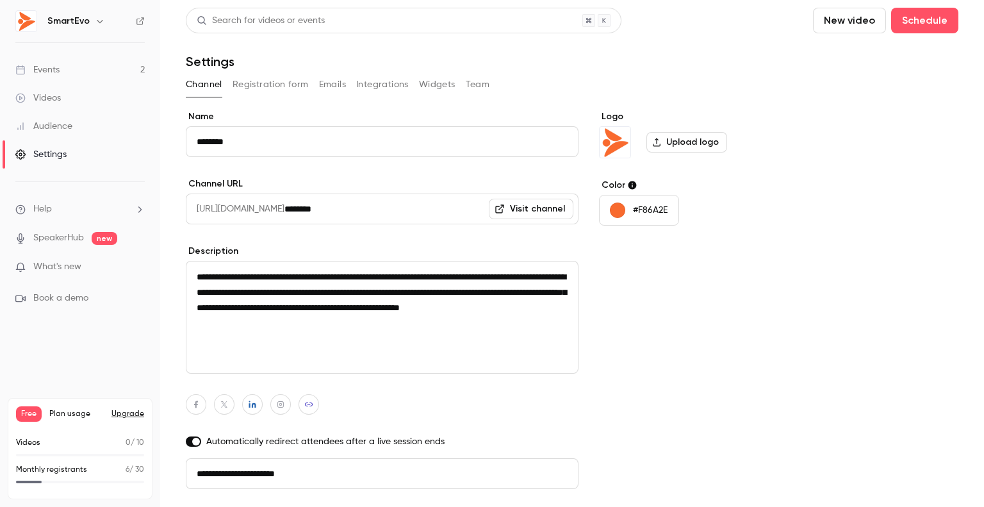
scroll to position [36, 0]
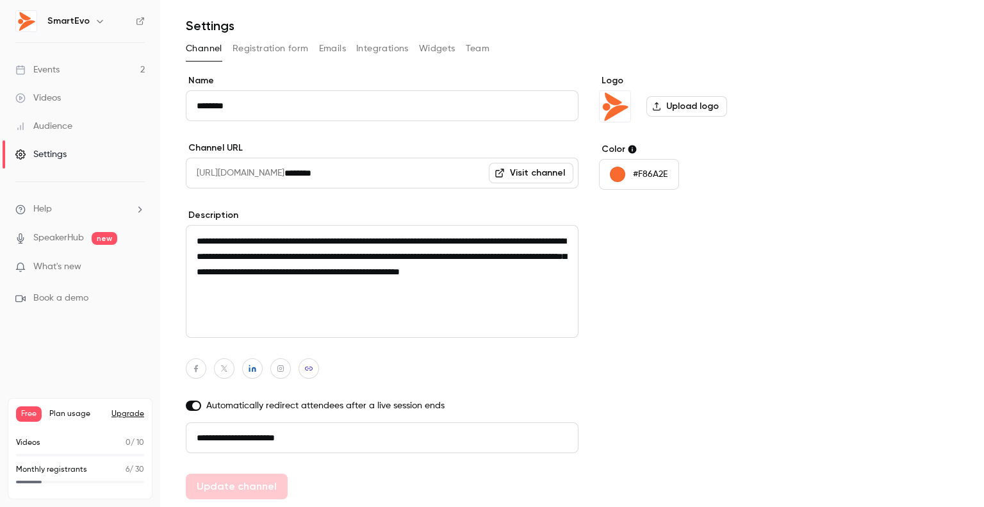
click at [77, 417] on span "Plan usage" at bounding box center [76, 414] width 54 height 10
click at [31, 415] on span "Free" at bounding box center [29, 413] width 26 height 15
click at [78, 414] on span "Plan usage" at bounding box center [76, 414] width 54 height 10
click at [137, 414] on button "Upgrade" at bounding box center [127, 414] width 33 height 10
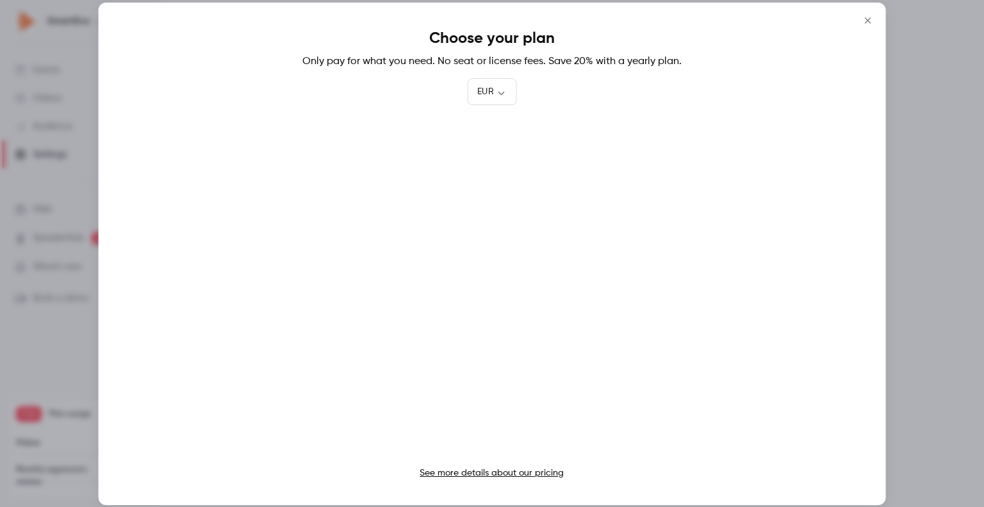
click at [867, 27] on button "Close" at bounding box center [867, 21] width 26 height 26
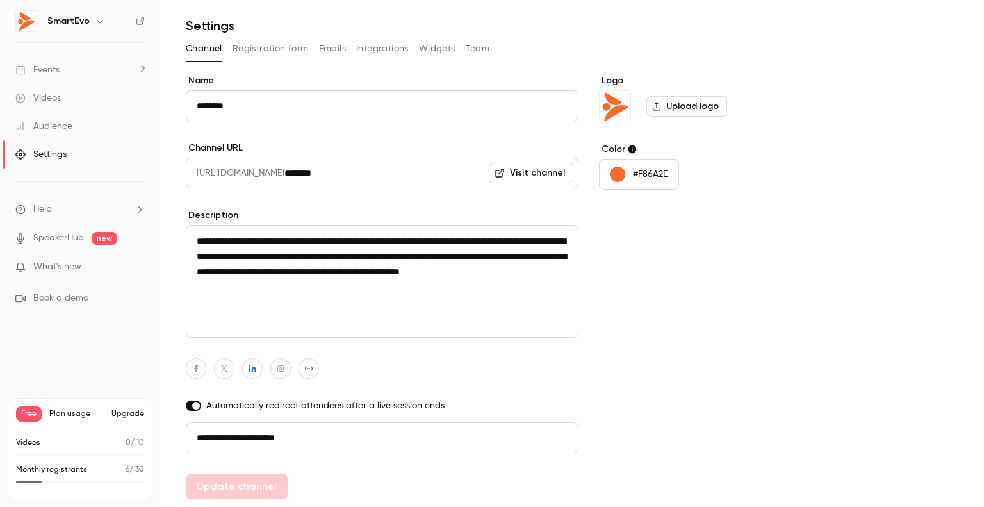
click at [67, 69] on link "Events 2" at bounding box center [80, 70] width 160 height 28
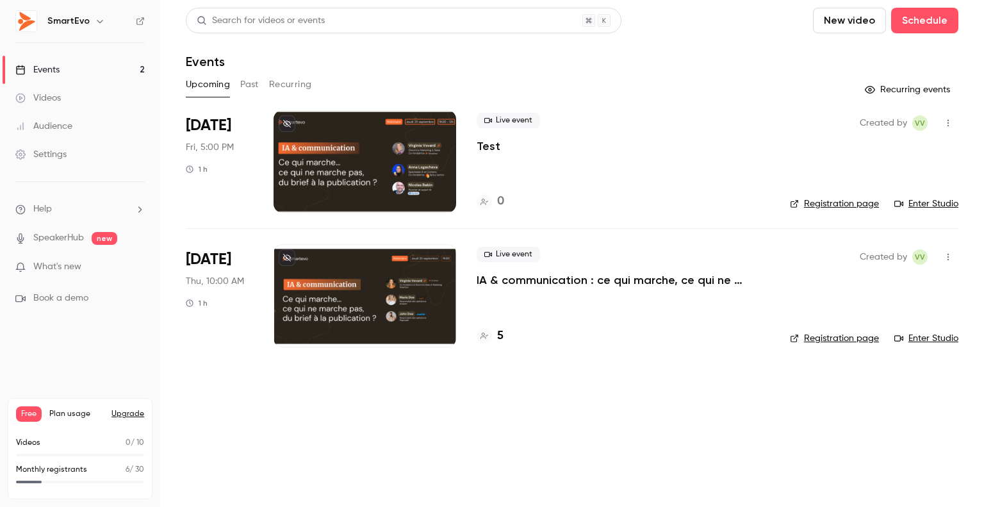
click at [248, 85] on button "Past" at bounding box center [249, 84] width 19 height 20
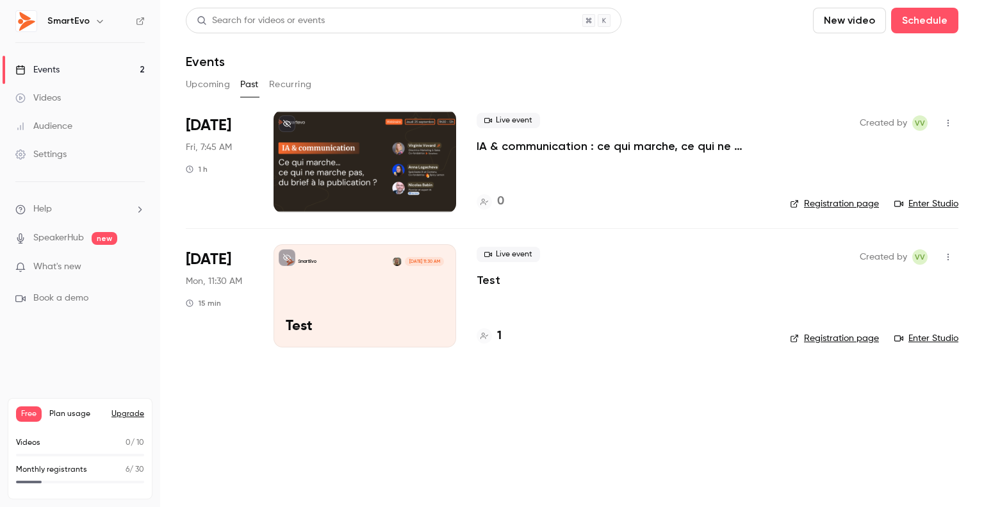
click at [207, 84] on button "Upcoming" at bounding box center [208, 84] width 44 height 20
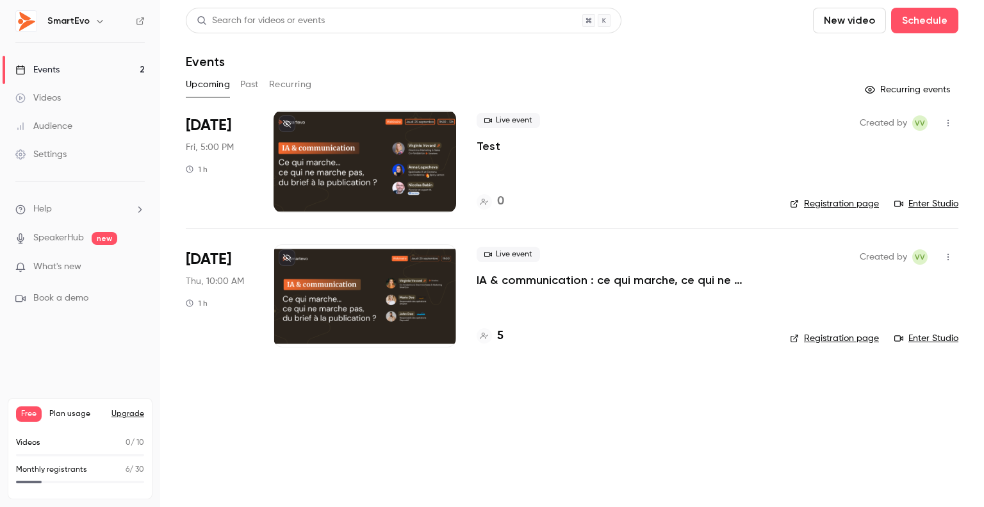
click at [215, 133] on span "[DATE]" at bounding box center [208, 125] width 45 height 20
click at [626, 158] on div "Live event Test 0" at bounding box center [622, 161] width 293 height 102
click at [359, 158] on div at bounding box center [364, 161] width 183 height 102
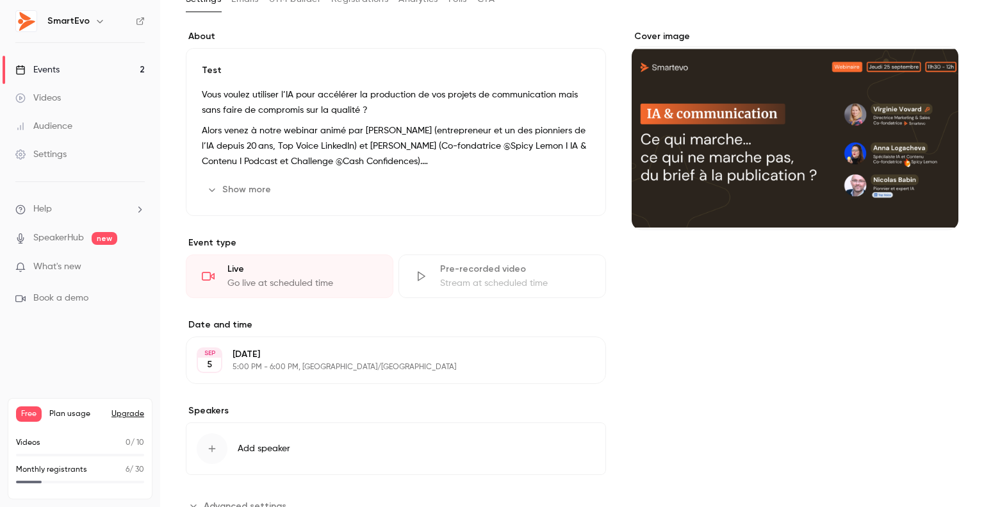
scroll to position [131, 0]
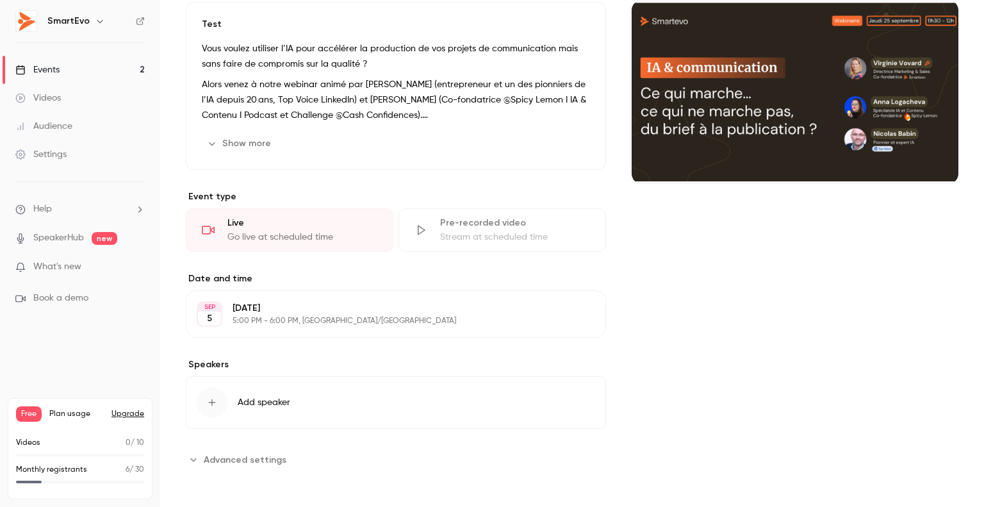
click at [278, 319] on p "5:00 PM - 6:00 PM, [GEOGRAPHIC_DATA]/[GEOGRAPHIC_DATA]" at bounding box center [384, 321] width 305 height 10
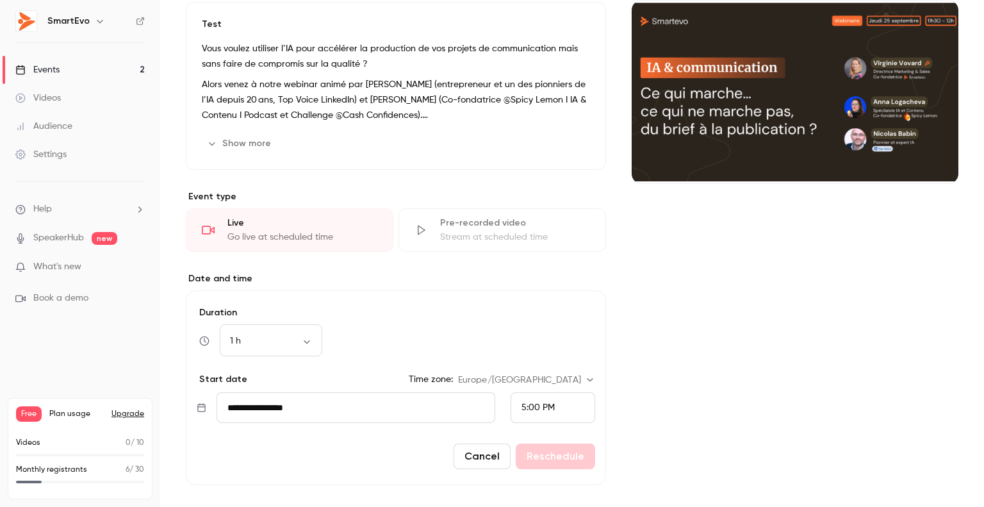
click at [305, 412] on input "**********" at bounding box center [355, 407] width 279 height 31
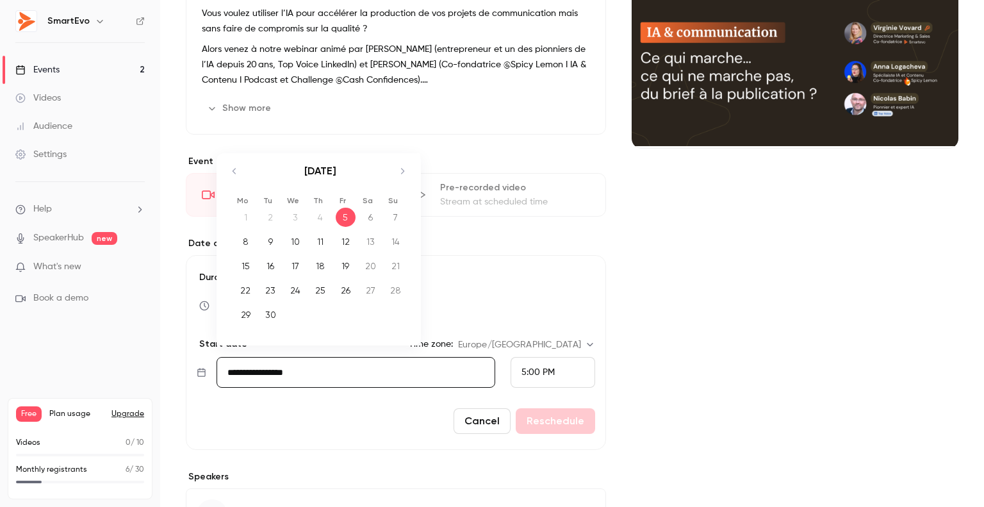
scroll to position [195, 0]
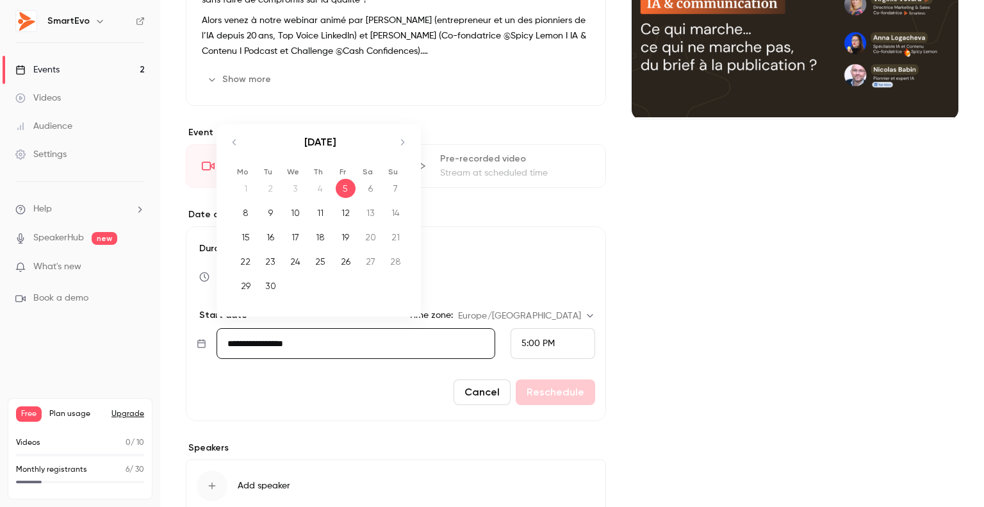
click at [317, 259] on div "25" at bounding box center [321, 261] width 20 height 19
type input "**********"
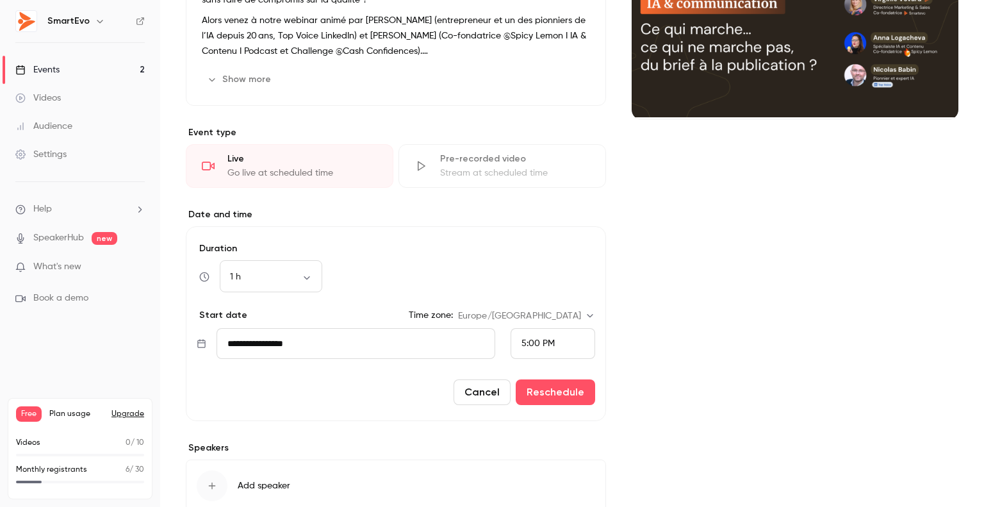
click at [528, 348] on div "5:00 PM" at bounding box center [537, 343] width 33 height 13
click at [539, 295] on span "11:30 AM" at bounding box center [533, 299] width 35 height 9
click at [309, 276] on body "SmartEvo Events 2 Videos Audience Settings Help SpeakerHub new What's new Book …" at bounding box center [492, 253] width 984 height 507
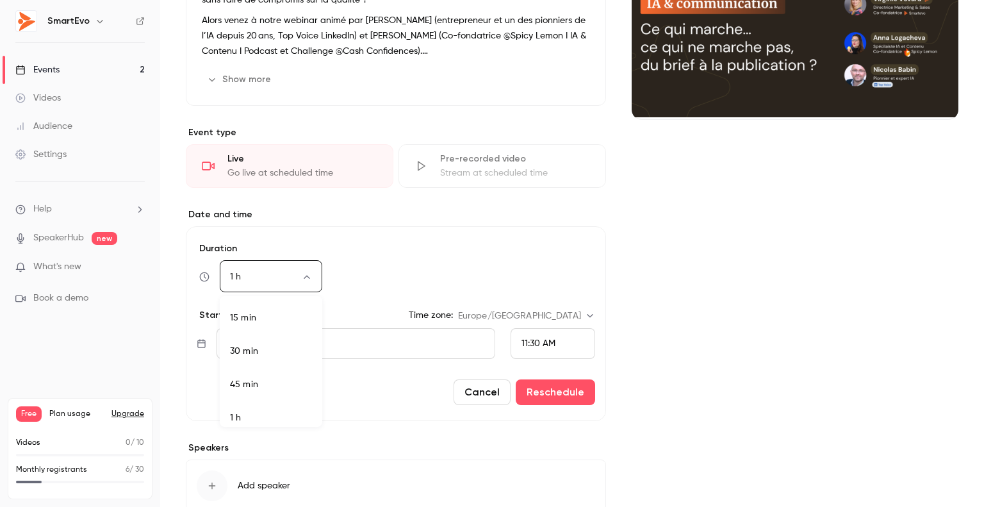
scroll to position [8, 0]
click at [287, 339] on li "30 min" at bounding box center [271, 343] width 102 height 33
type input "**"
click at [684, 260] on div "Cover image" at bounding box center [794, 236] width 327 height 633
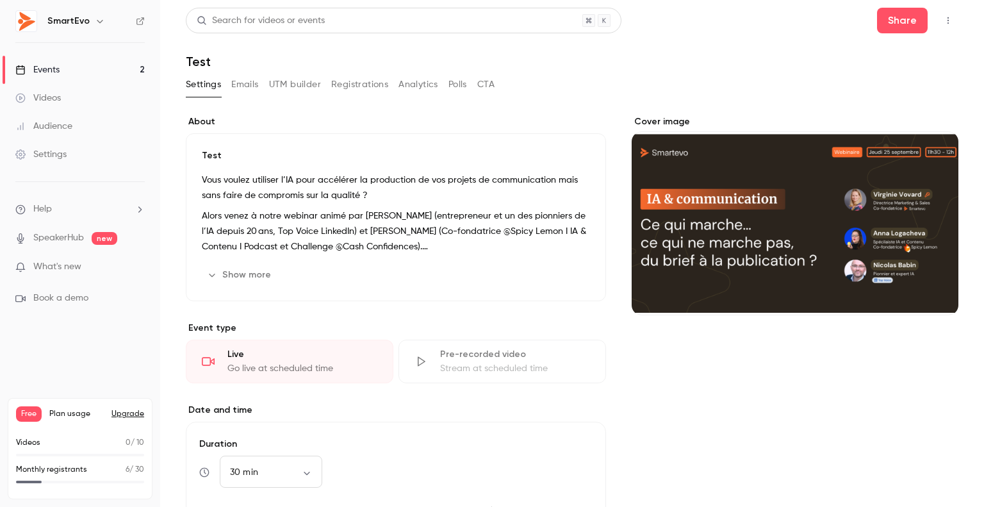
scroll to position [0, 0]
click at [288, 215] on p "Alors venez à notre webinar animé par [PERSON_NAME] (entrepreneur et un des pio…" at bounding box center [396, 231] width 388 height 46
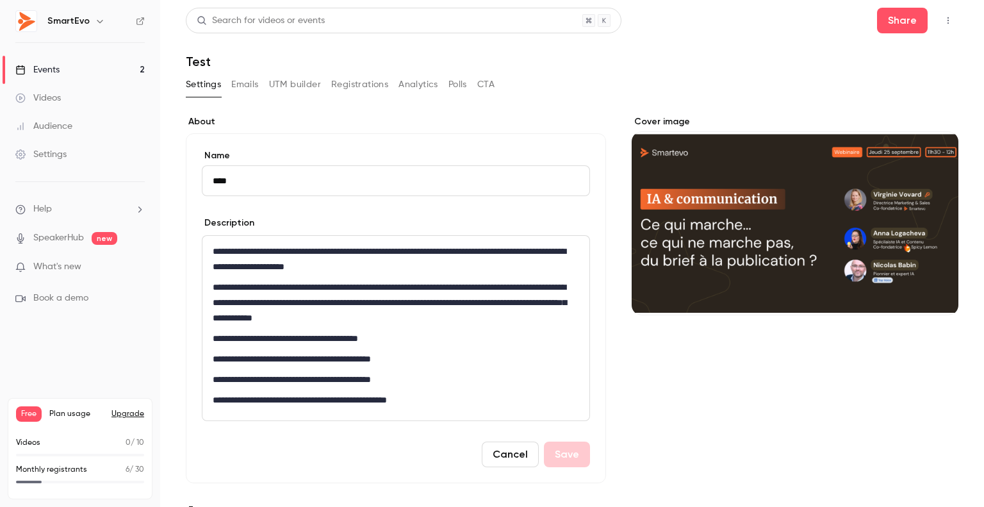
drag, startPoint x: 254, startPoint y: 185, endPoint x: 187, endPoint y: 180, distance: 67.4
click at [187, 180] on div "**********" at bounding box center [396, 308] width 420 height 350
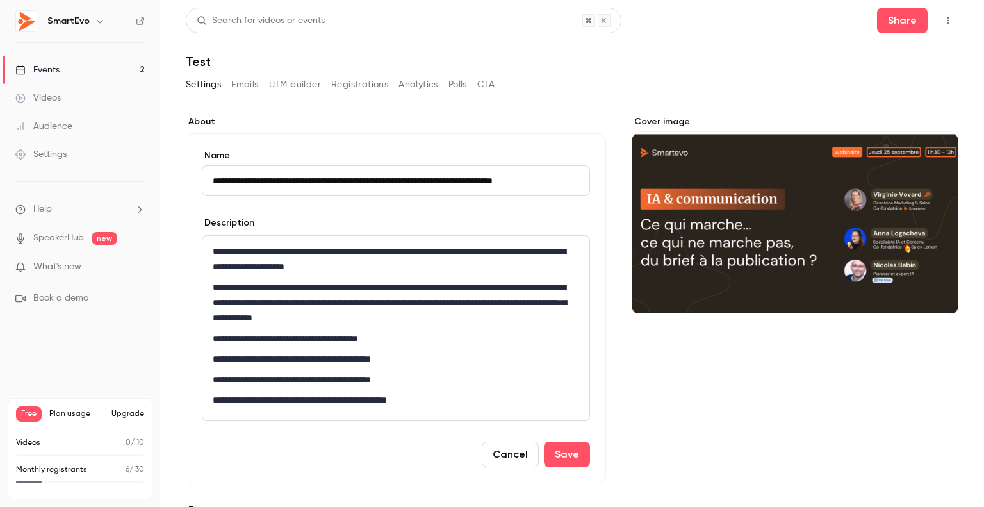
type input "**********"
click at [525, 343] on p "**********" at bounding box center [393, 337] width 361 height 15
drag, startPoint x: 501, startPoint y: 287, endPoint x: 528, endPoint y: 289, distance: 27.0
click at [528, 289] on p "**********" at bounding box center [393, 302] width 361 height 46
click at [537, 288] on p "**********" at bounding box center [393, 302] width 361 height 46
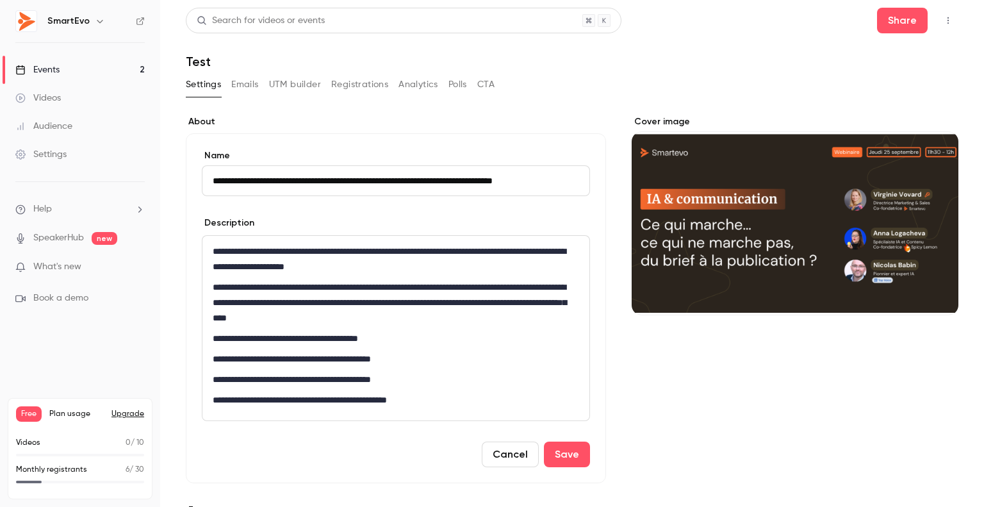
scroll to position [128, 0]
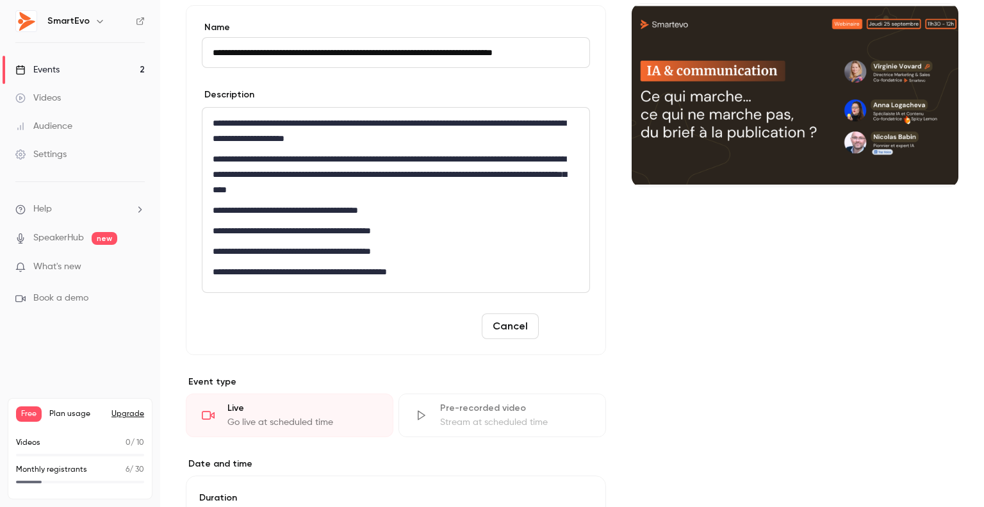
click at [547, 335] on button "Save" at bounding box center [567, 326] width 46 height 26
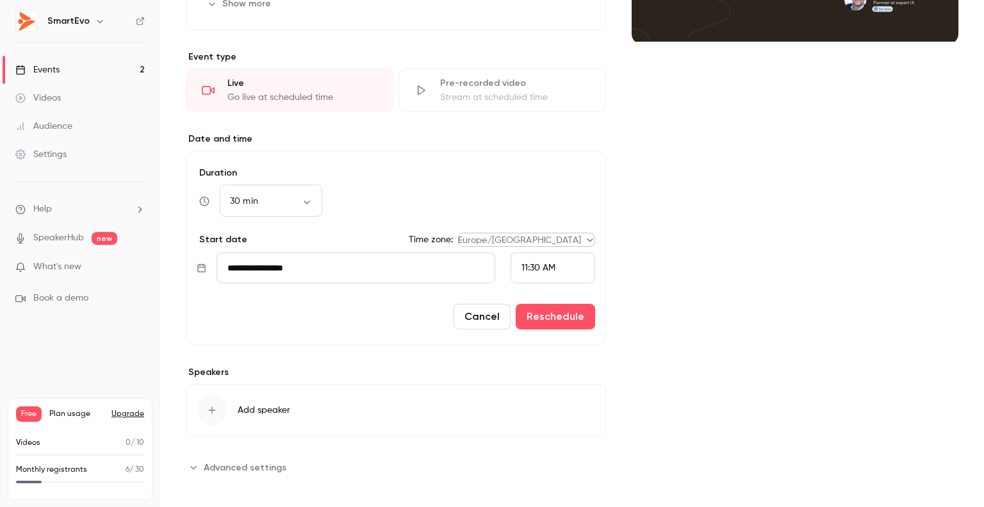
scroll to position [279, 0]
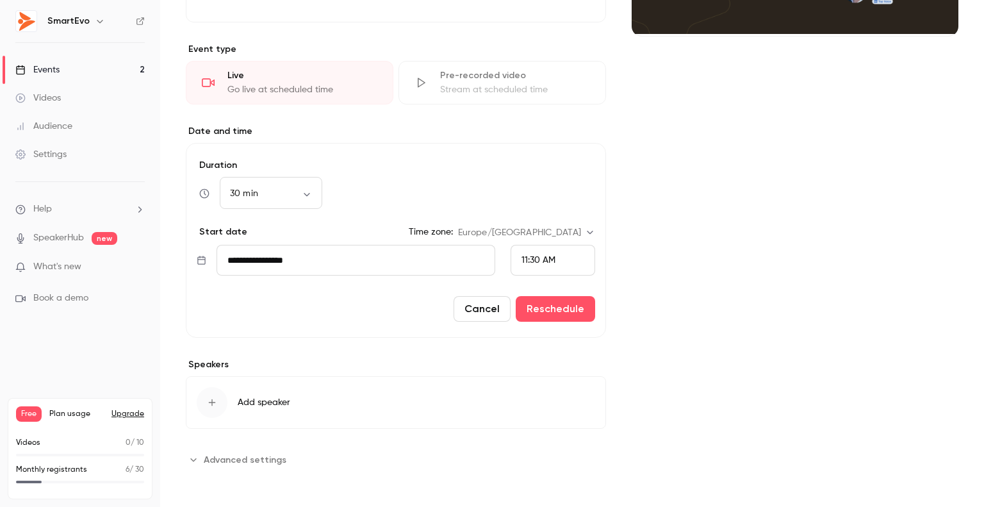
click at [259, 407] on span "Add speaker" at bounding box center [264, 402] width 53 height 13
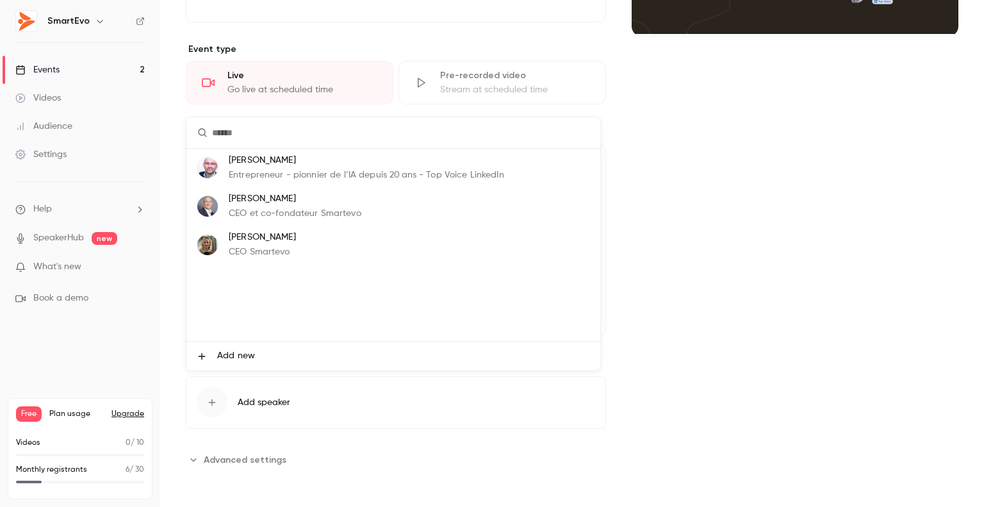
click at [323, 231] on li "[PERSON_NAME] CEO Smartevo" at bounding box center [393, 244] width 414 height 38
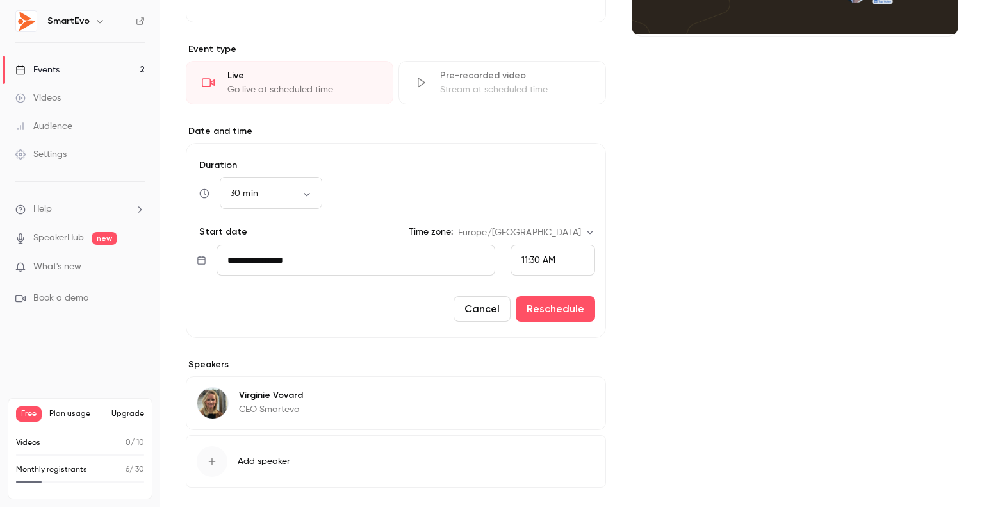
click at [279, 457] on span "Add speaker" at bounding box center [264, 461] width 53 height 13
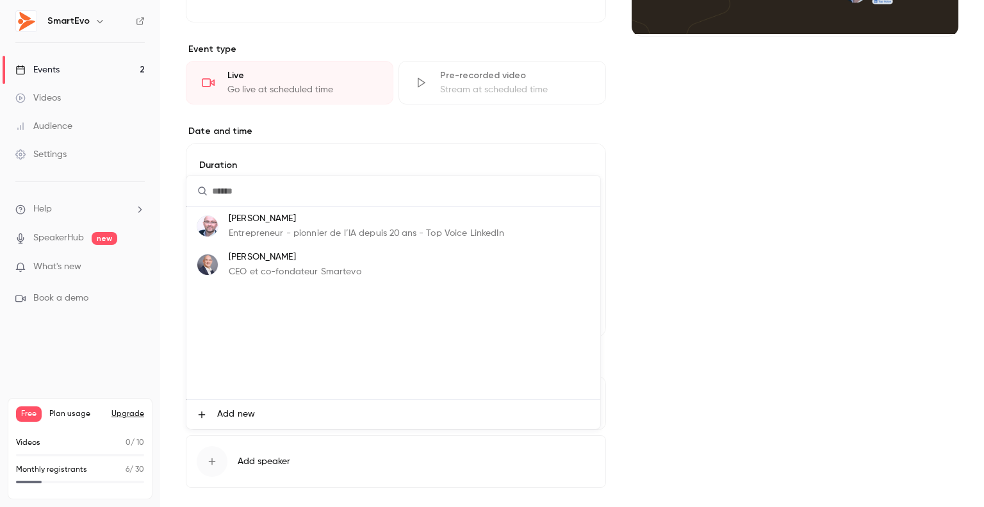
click at [264, 236] on p "Entrepreneur - pionnier de l’IA depuis 20 ans - Top Voice LinkedIn" at bounding box center [366, 233] width 275 height 13
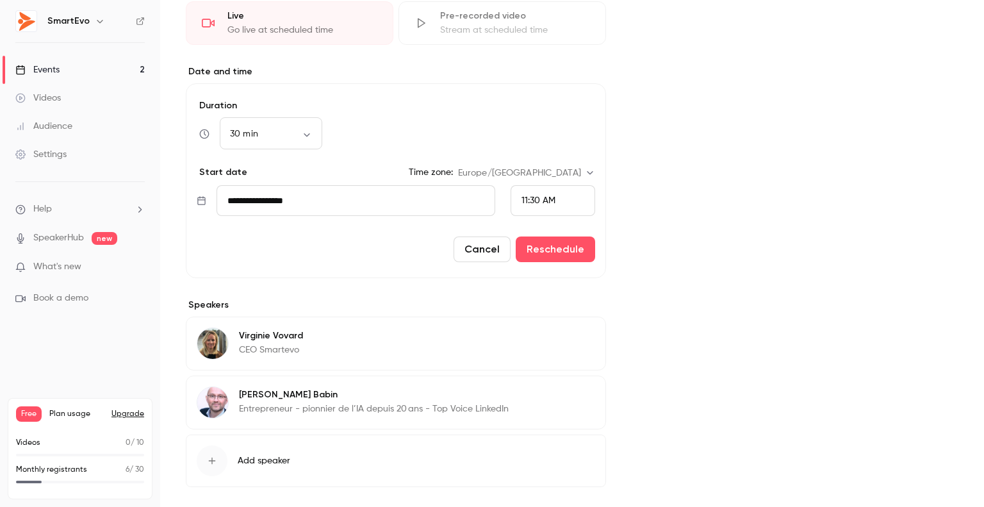
scroll to position [396, 0]
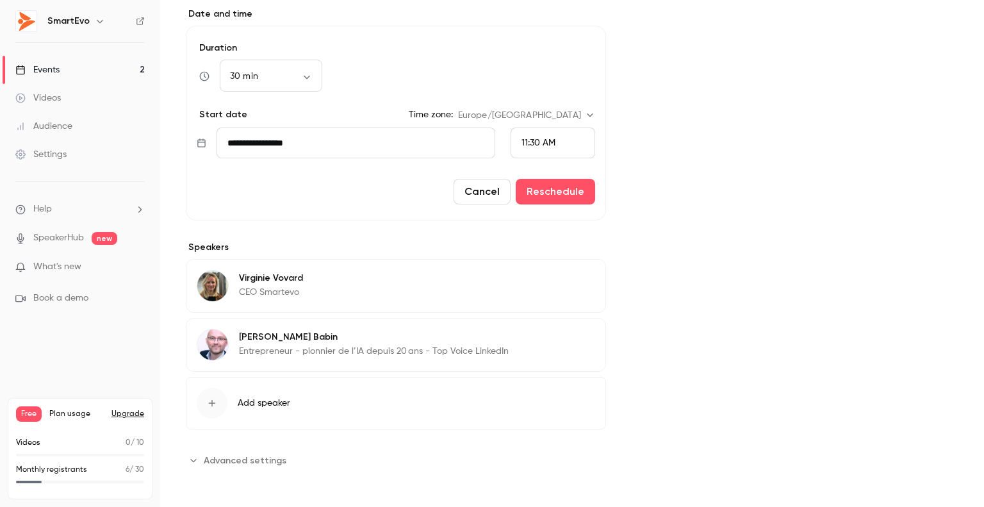
click at [283, 403] on span "Add speaker" at bounding box center [264, 402] width 53 height 13
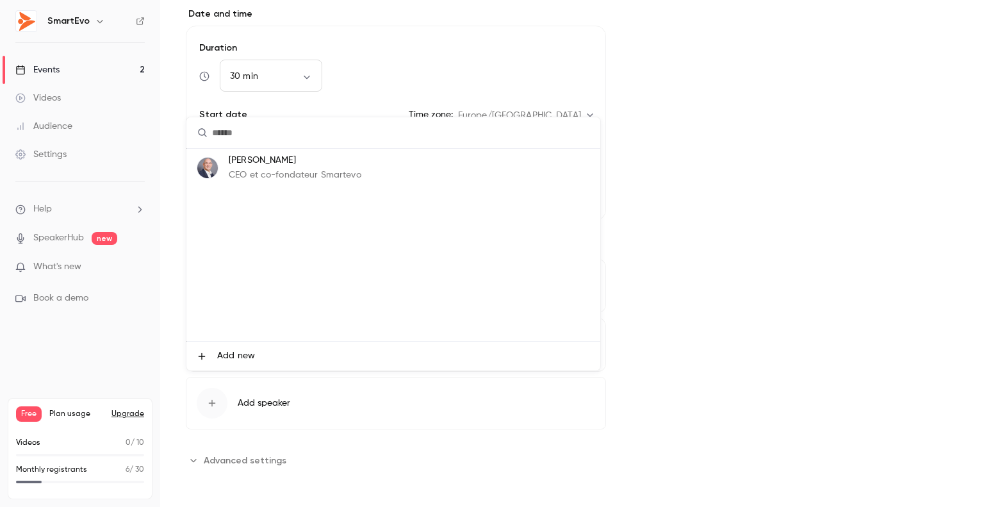
click at [251, 353] on span "Add new" at bounding box center [236, 355] width 38 height 13
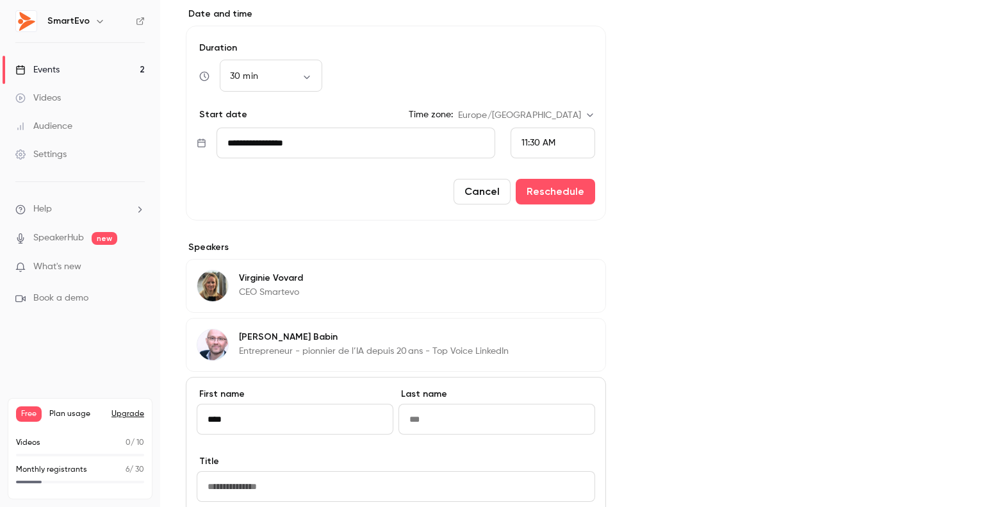
type input "****"
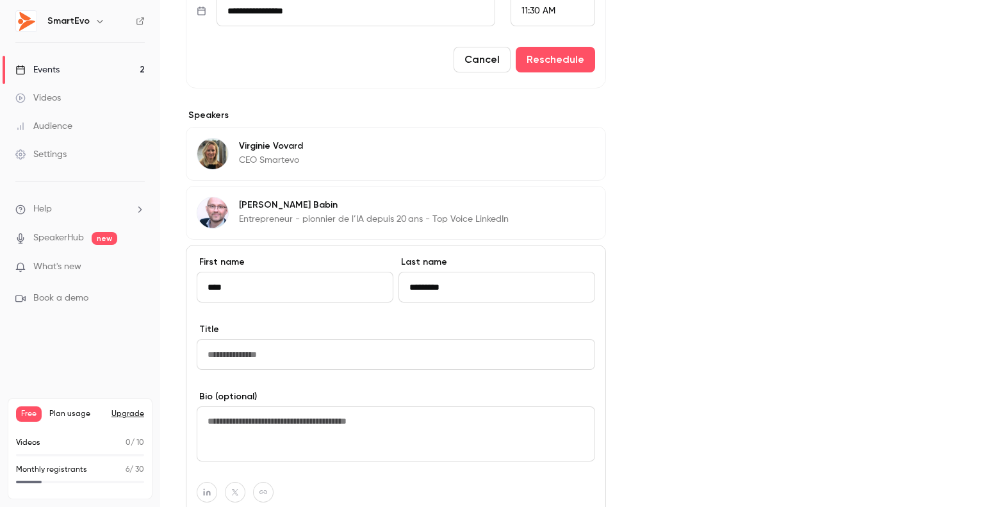
scroll to position [652, 0]
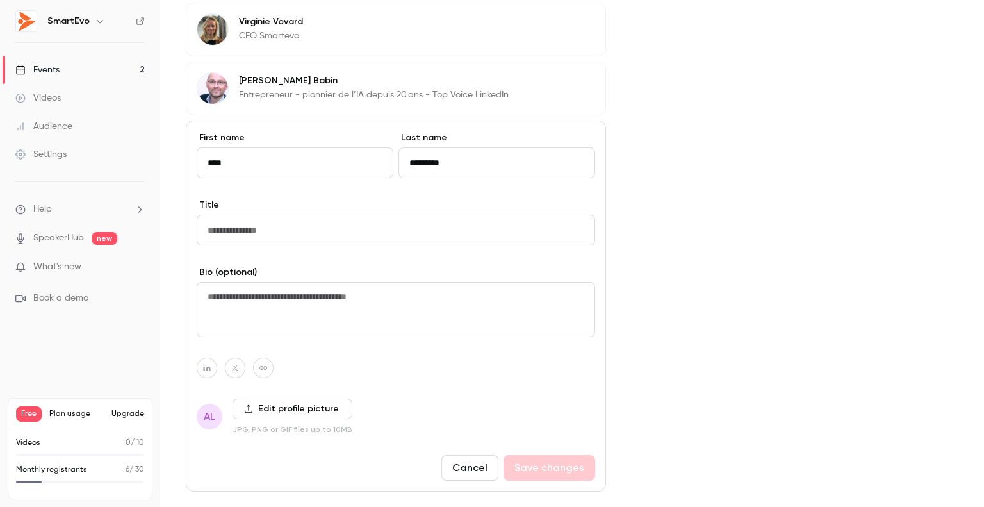
type input "*********"
click at [284, 230] on input "Title" at bounding box center [396, 230] width 398 height 31
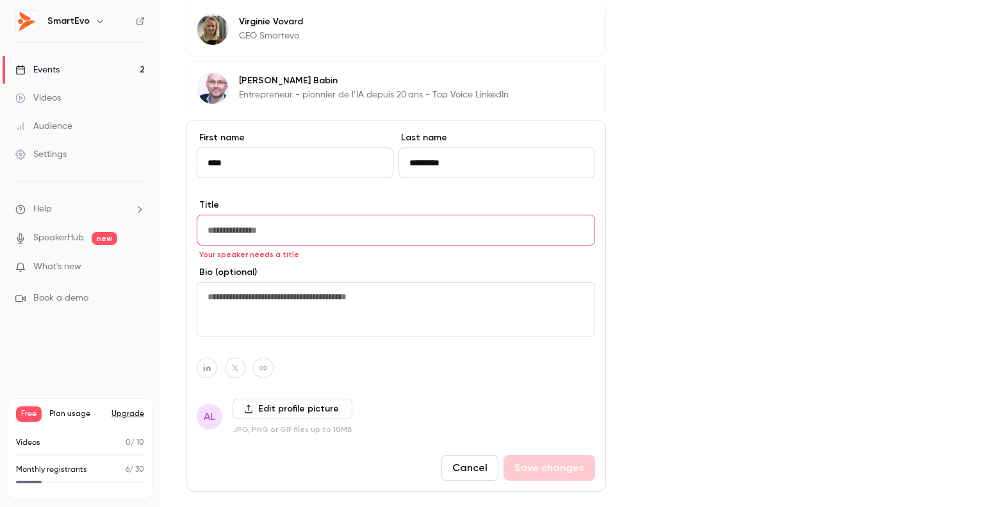
click at [297, 229] on input "Title" at bounding box center [396, 230] width 398 height 31
paste input "**********"
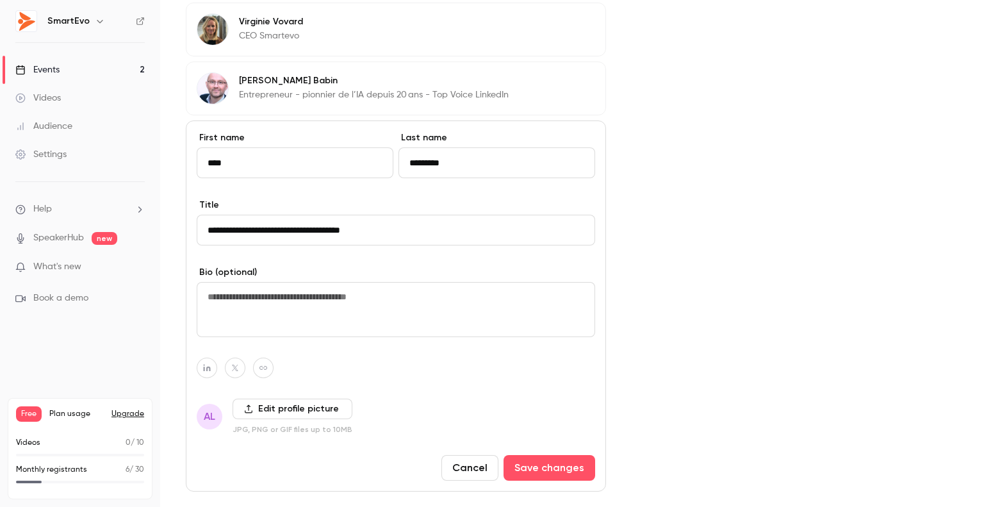
click at [334, 227] on input "**********" at bounding box center [396, 230] width 398 height 31
type input "**********"
click at [306, 300] on textarea at bounding box center [396, 309] width 398 height 55
click at [211, 368] on button "button" at bounding box center [207, 367] width 20 height 20
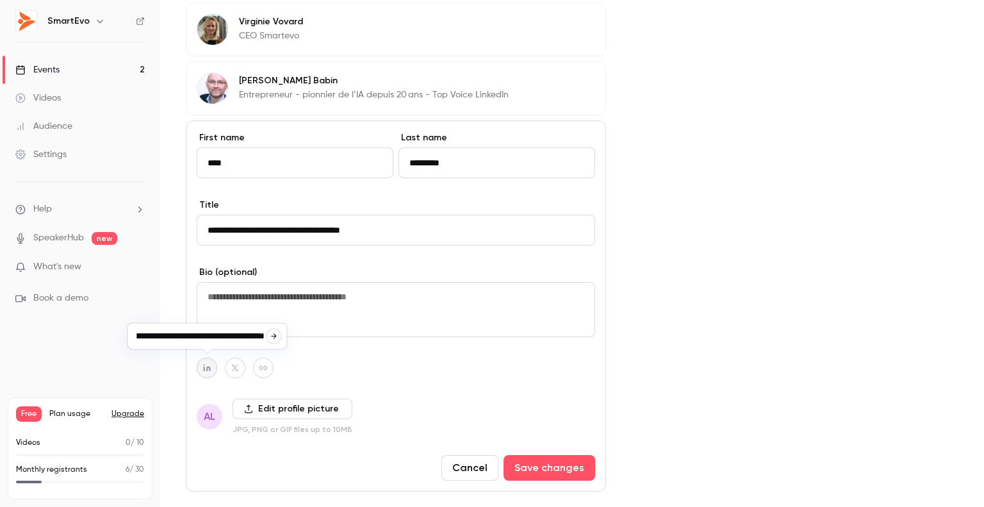
type input "**********"
click at [261, 404] on label "Edit profile picture" at bounding box center [292, 408] width 120 height 20
click at [0, 0] on input "Edit profile picture" at bounding box center [0, 0] width 0 height 0
click at [263, 411] on label "Edit profile picture" at bounding box center [292, 408] width 120 height 20
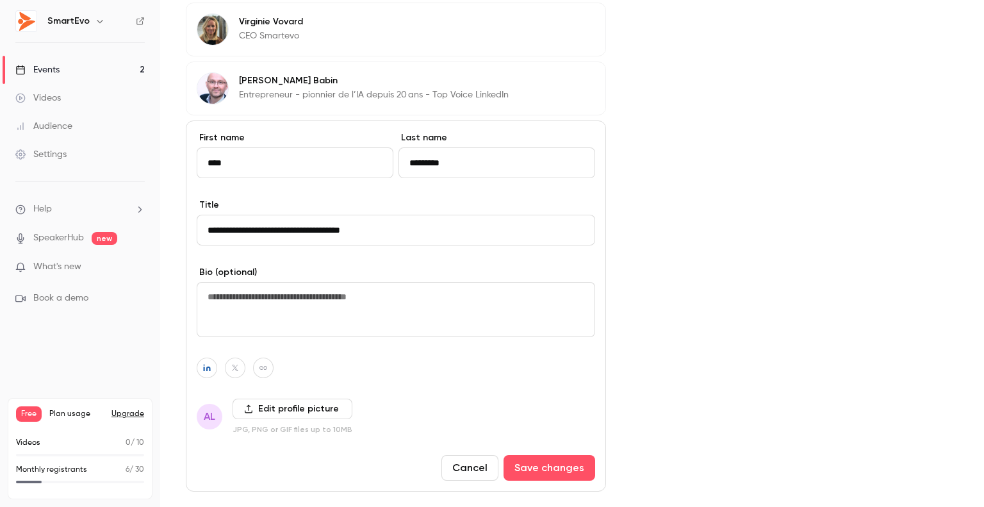
click at [0, 0] on input "Edit profile picture" at bounding box center [0, 0] width 0 height 0
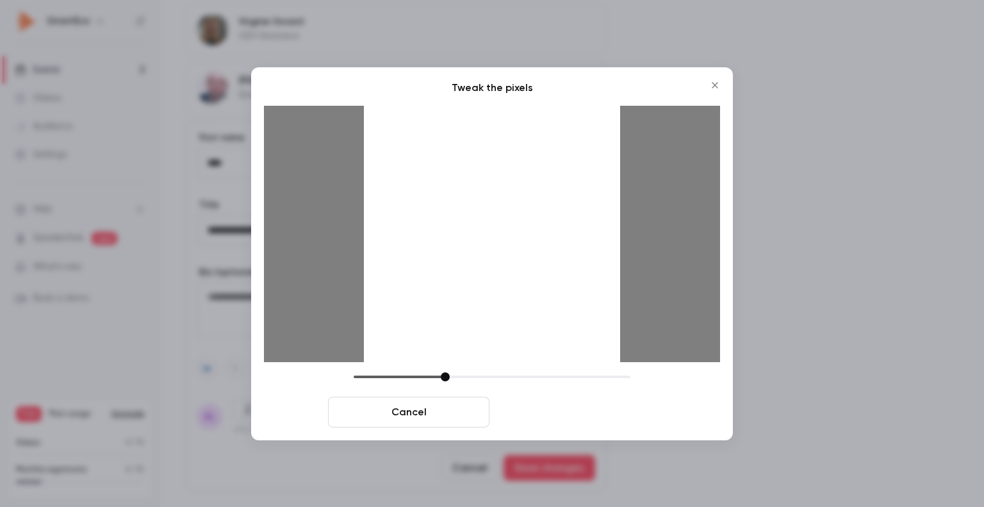
click at [547, 412] on button "Crop and save" at bounding box center [574, 411] width 161 height 31
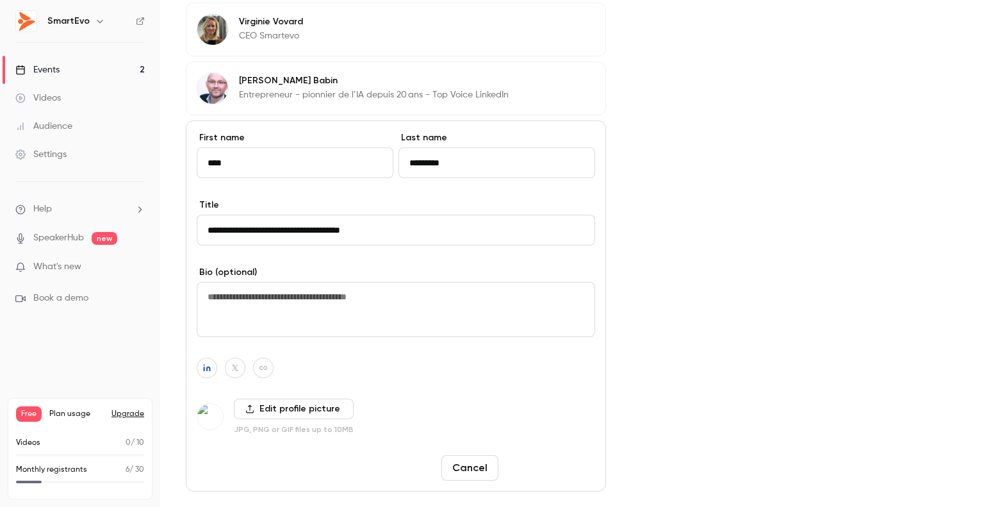
click at [539, 464] on button "Save changes" at bounding box center [549, 468] width 92 height 26
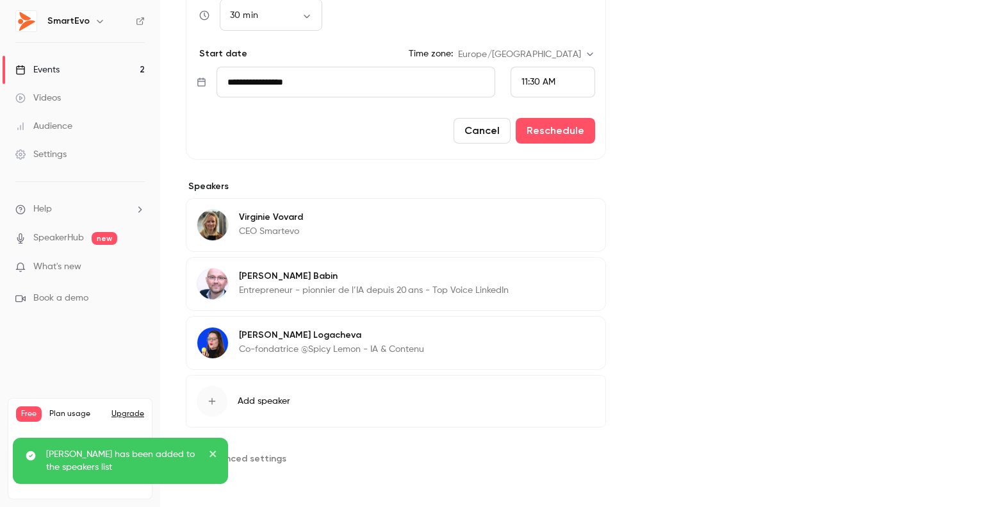
scroll to position [455, 0]
click at [298, 237] on p "CEO Smartevo" at bounding box center [271, 233] width 64 height 13
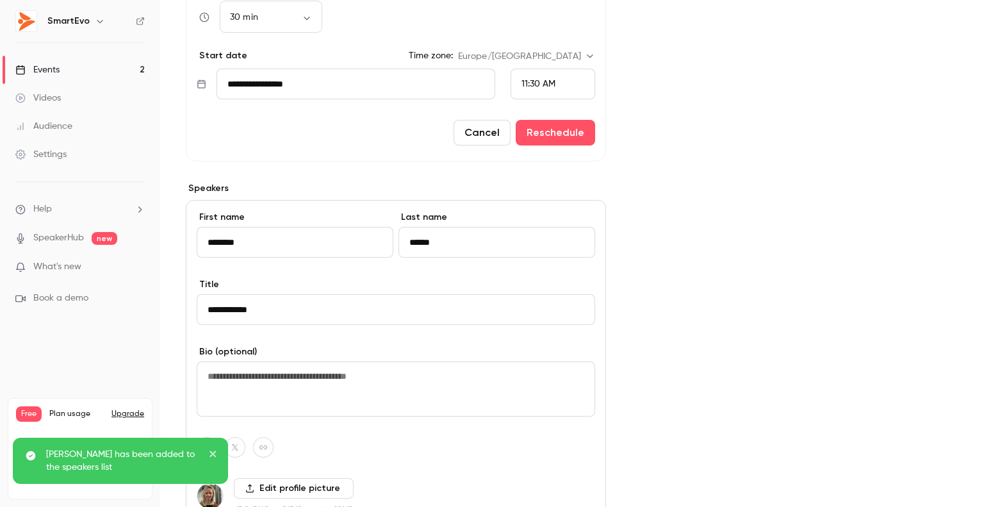
scroll to position [652, 0]
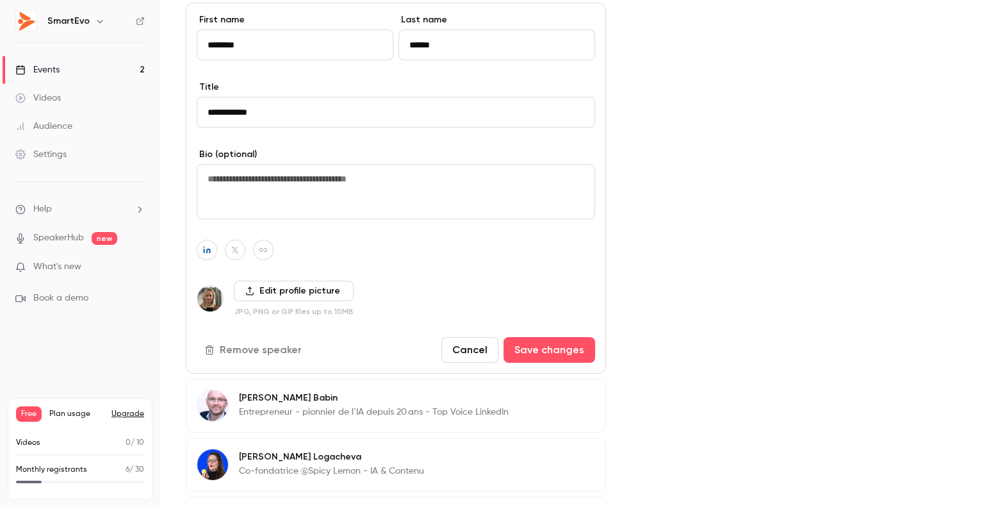
drag, startPoint x: 225, startPoint y: 110, endPoint x: 192, endPoint y: 108, distance: 33.4
click at [192, 108] on div "**********" at bounding box center [396, 188] width 420 height 371
type input "**********"
click at [548, 348] on button "Save changes" at bounding box center [549, 350] width 92 height 26
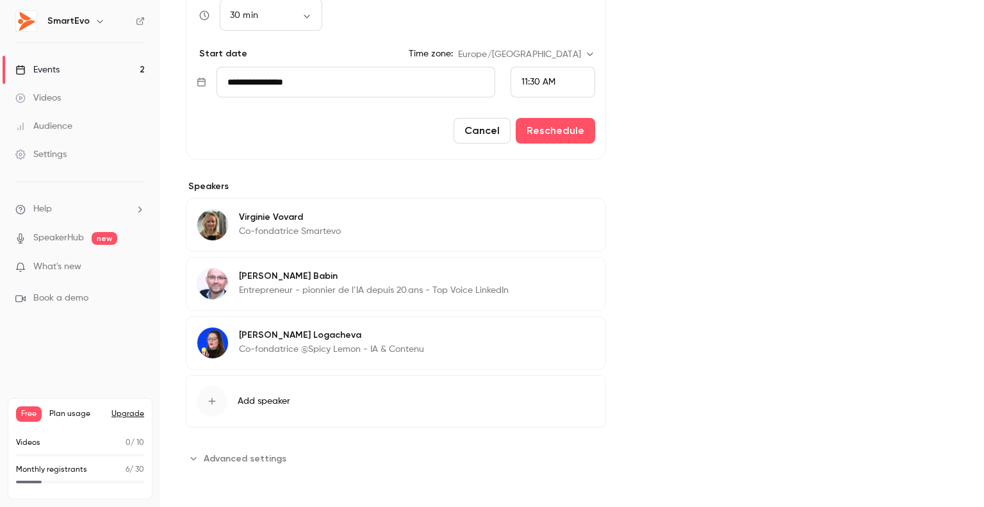
scroll to position [455, 0]
click at [673, 212] on div "Cover image" at bounding box center [794, 65] width 327 height 809
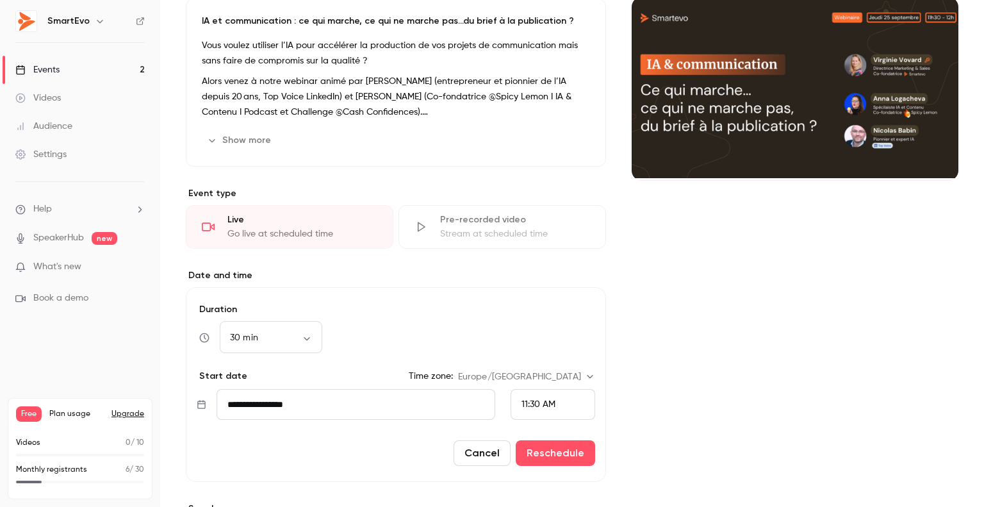
scroll to position [0, 0]
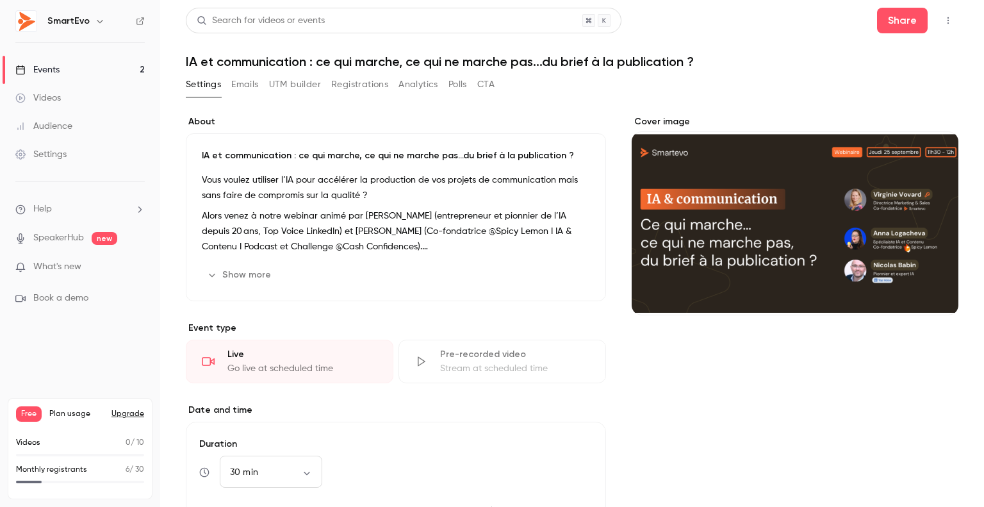
click at [250, 88] on button "Emails" at bounding box center [244, 84] width 27 height 20
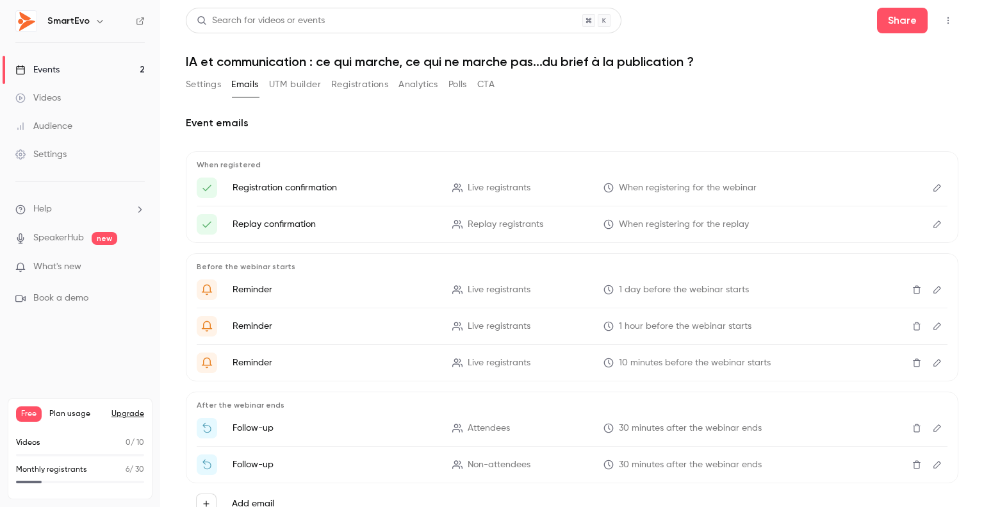
click at [214, 85] on button "Settings" at bounding box center [203, 84] width 35 height 20
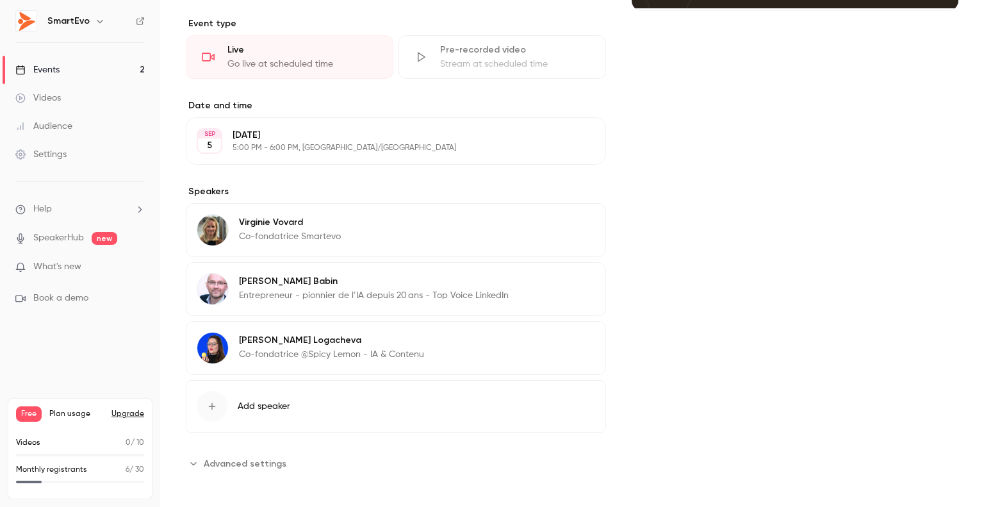
scroll to position [307, 0]
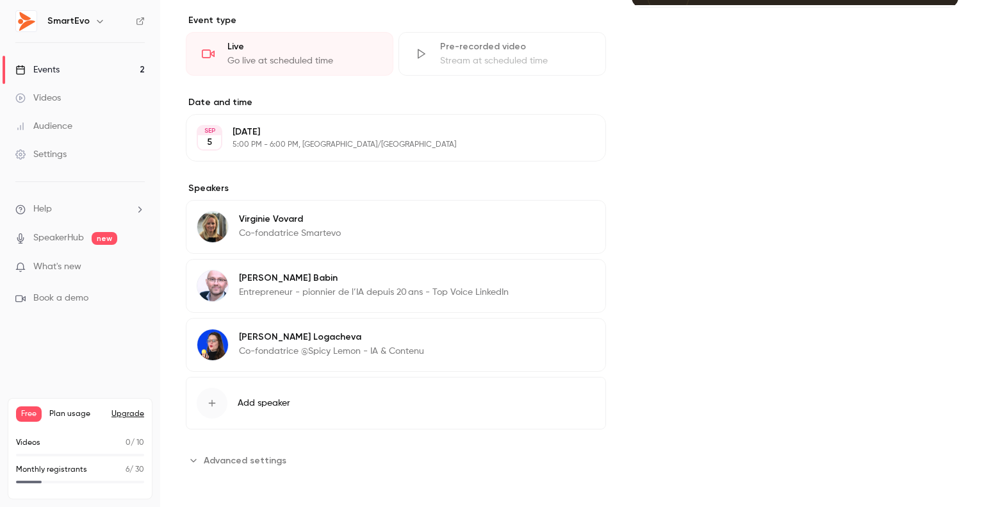
click at [247, 126] on p "[DATE]" at bounding box center [384, 132] width 305 height 13
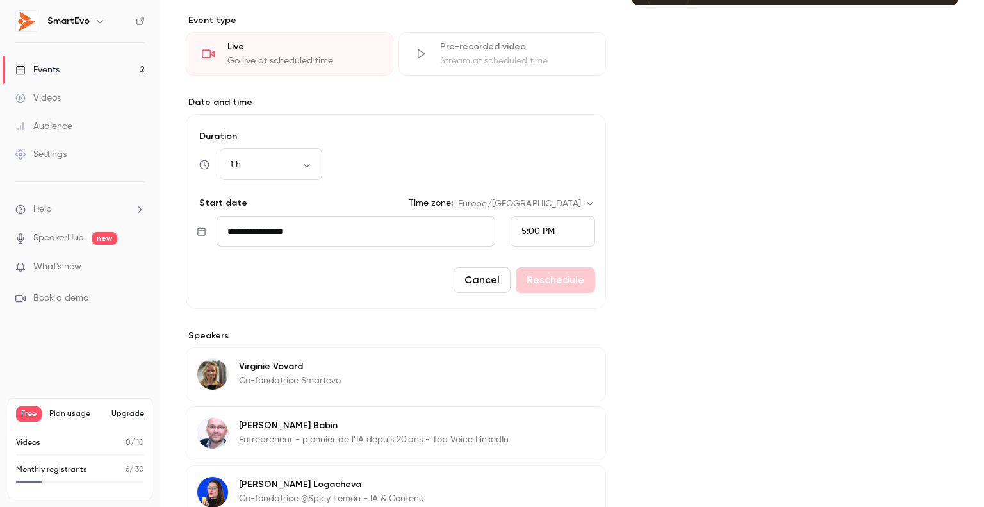
click at [246, 231] on input "**********" at bounding box center [355, 231] width 279 height 31
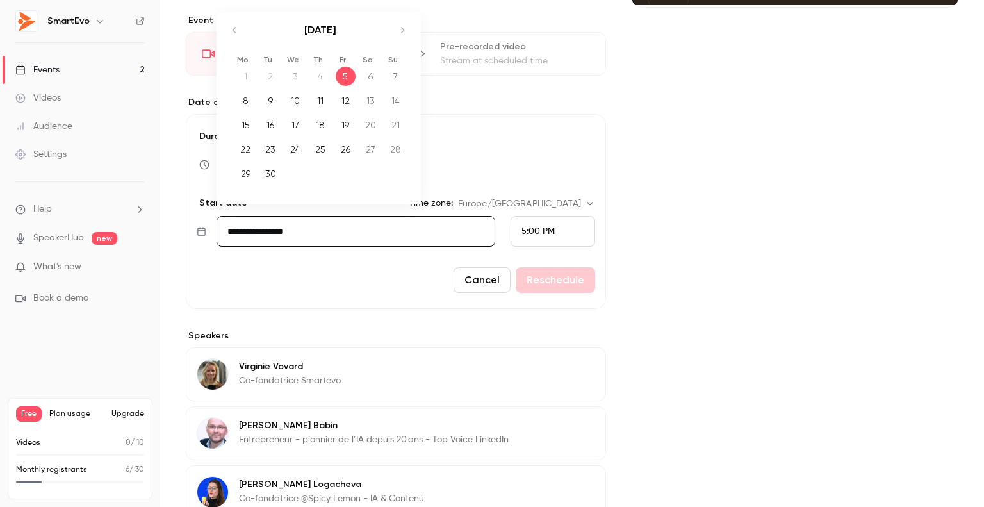
click at [328, 153] on div "25" at bounding box center [321, 149] width 20 height 19
type input "**********"
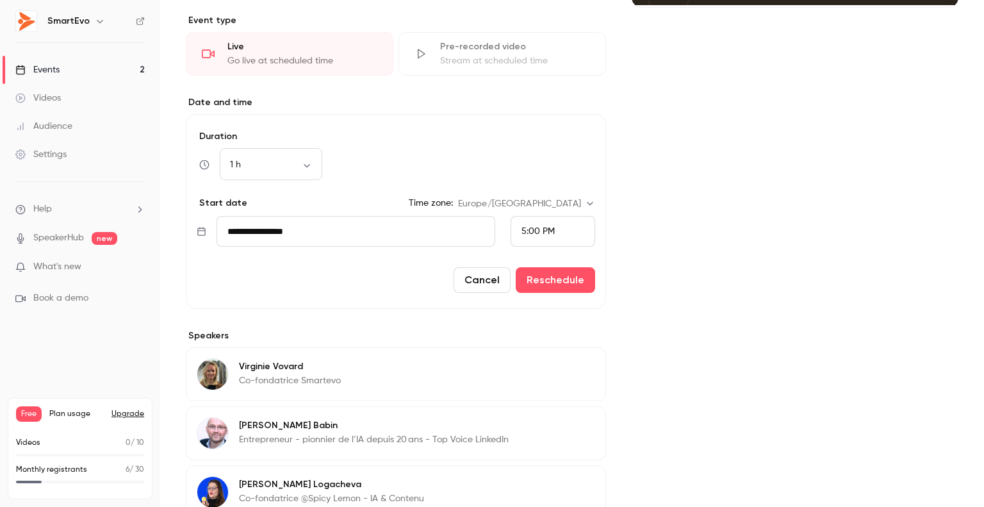
click at [523, 232] on span "5:00 PM" at bounding box center [537, 231] width 33 height 9
click at [538, 189] on li "11:30 PM" at bounding box center [547, 180] width 83 height 34
click at [282, 159] on body "SmartEvo Events 2 Videos Audience Settings Help SpeakerHub new What's new Book …" at bounding box center [492, 253] width 984 height 507
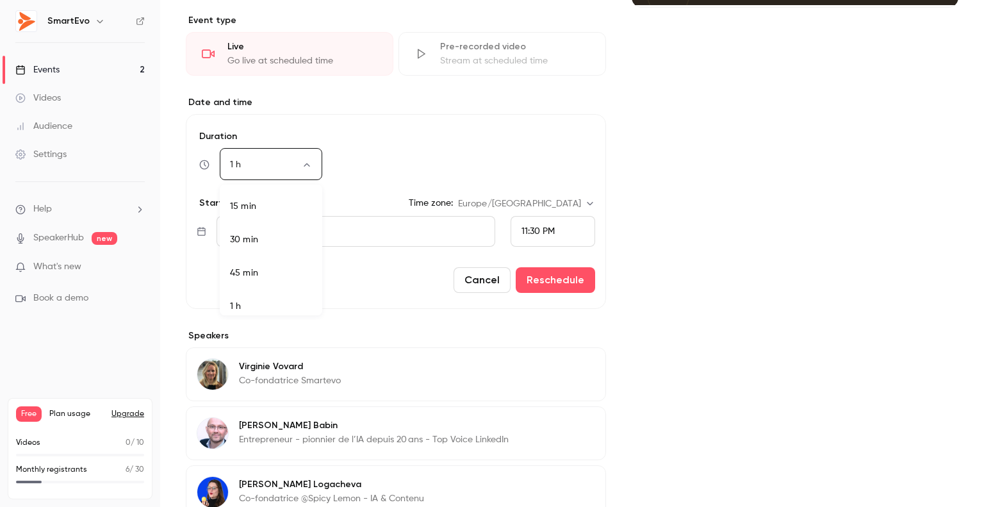
scroll to position [8, 0]
click at [286, 240] on li "30 min" at bounding box center [271, 231] width 102 height 33
type input "**"
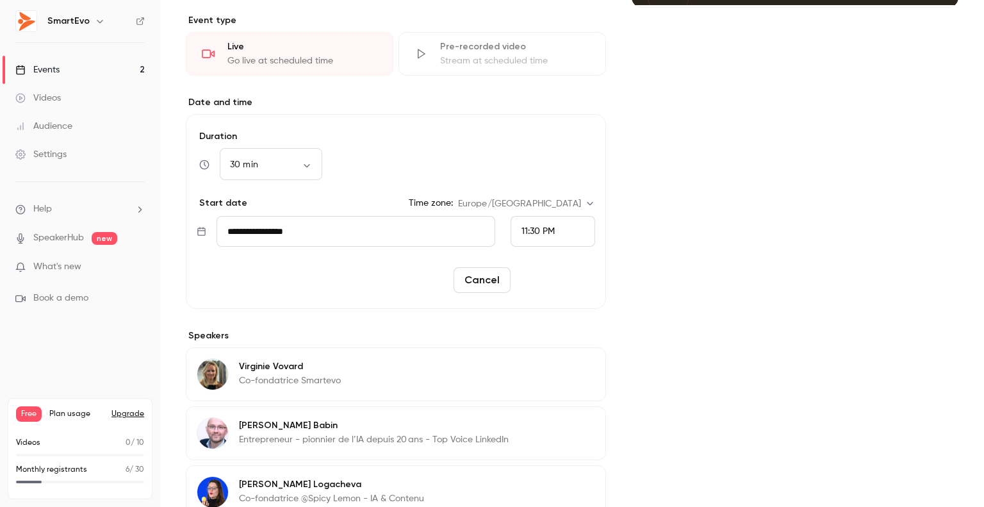
click at [548, 276] on button "Reschedule" at bounding box center [555, 280] width 79 height 26
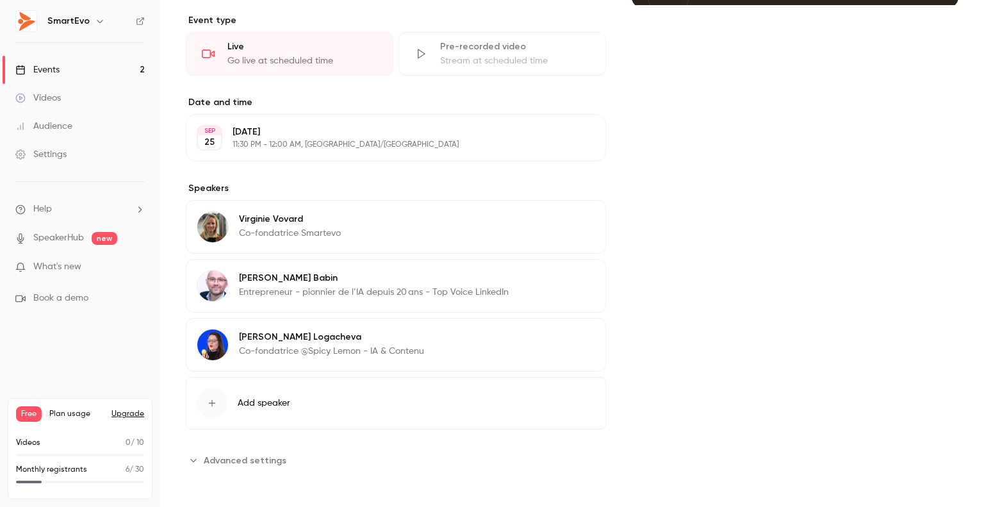
scroll to position [0, 0]
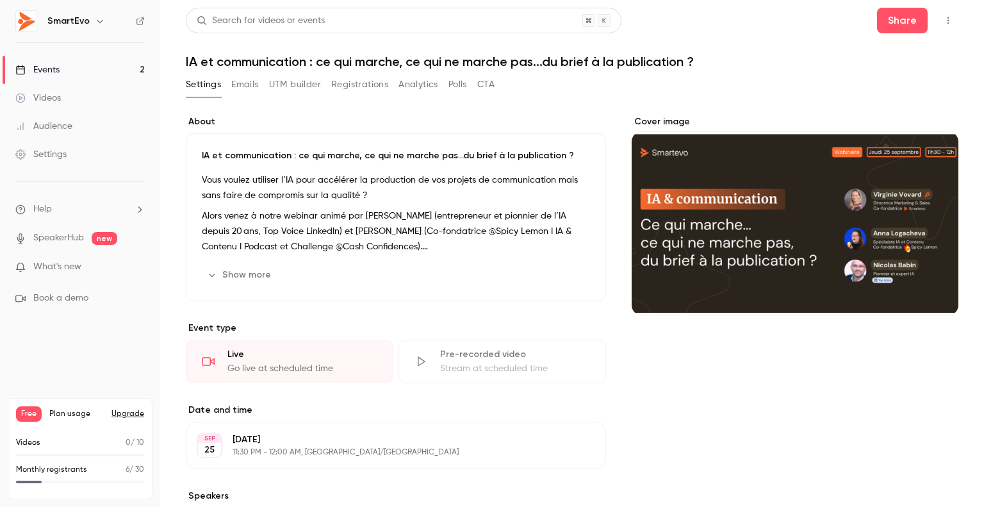
click at [95, 68] on link "Events 2" at bounding box center [80, 70] width 160 height 28
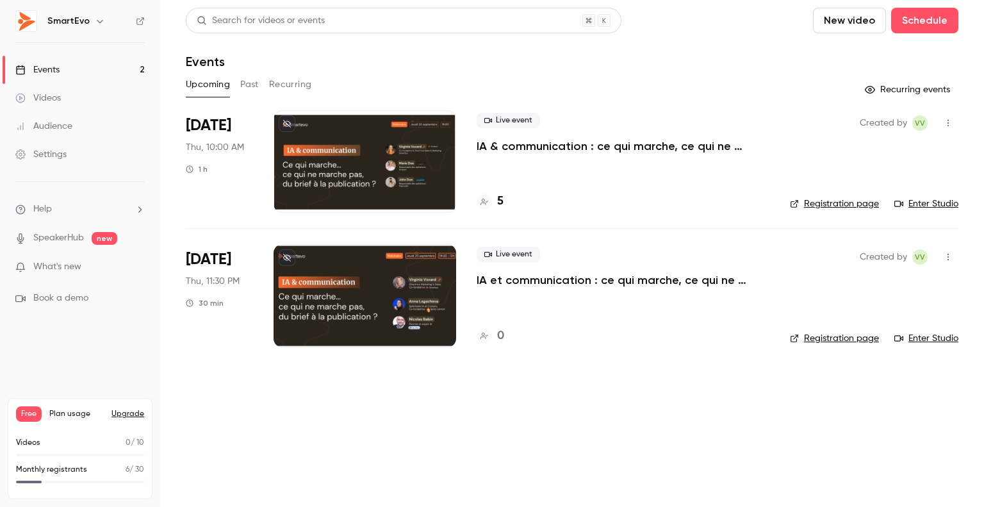
click at [848, 340] on link "Registration page" at bounding box center [834, 338] width 89 height 13
click at [296, 301] on div at bounding box center [364, 295] width 183 height 102
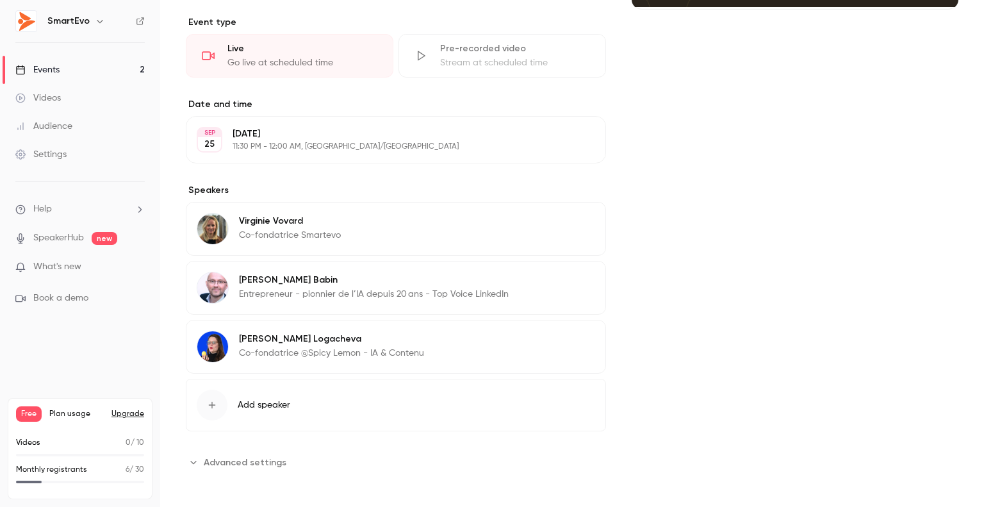
scroll to position [307, 0]
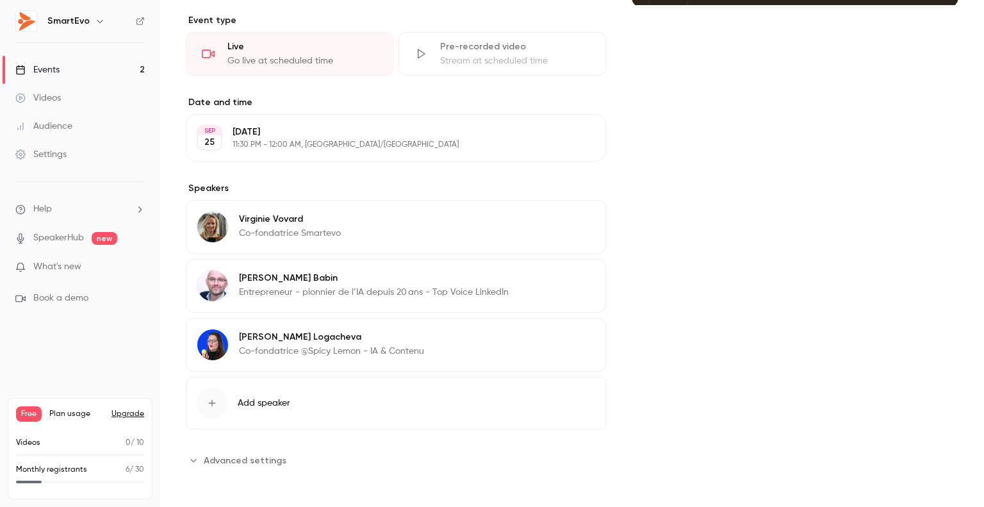
click at [309, 138] on div "[DATE] 11:30 PM - 12:00 AM, [GEOGRAPHIC_DATA]/[GEOGRAPHIC_DATA]" at bounding box center [384, 138] width 305 height 24
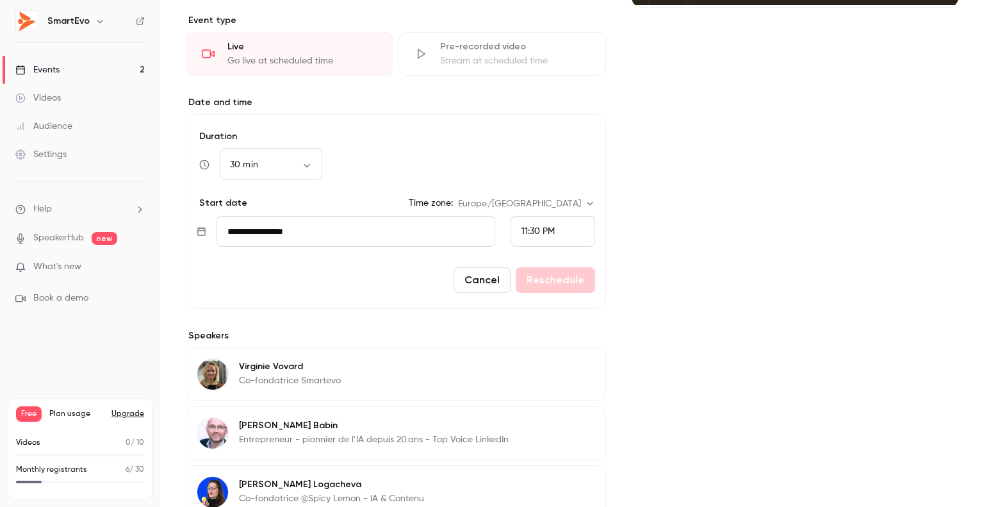
click at [546, 227] on span "11:30 PM" at bounding box center [537, 231] width 33 height 9
click at [543, 91] on span "11:30 AM" at bounding box center [533, 87] width 35 height 9
click at [574, 279] on button "Reschedule" at bounding box center [555, 280] width 79 height 26
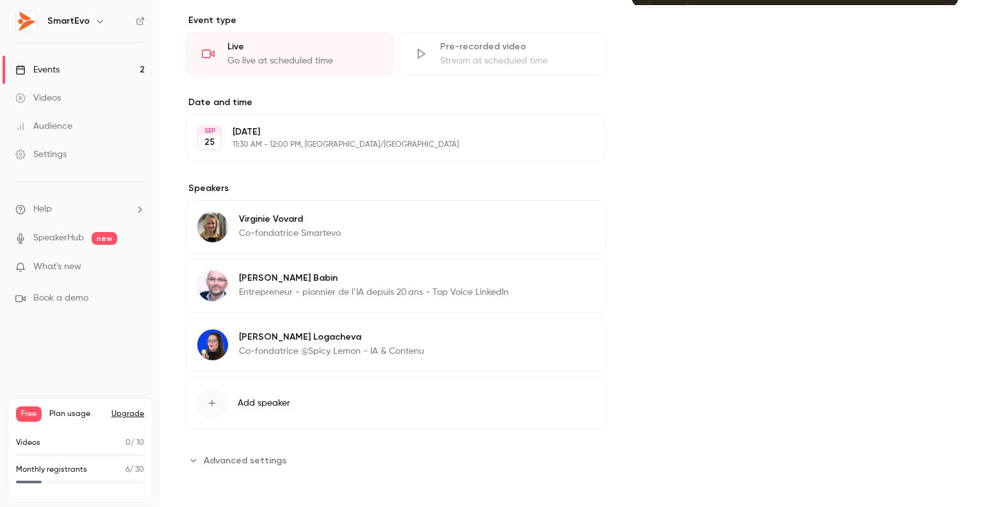
click at [59, 63] on div "Events" at bounding box center [37, 69] width 44 height 13
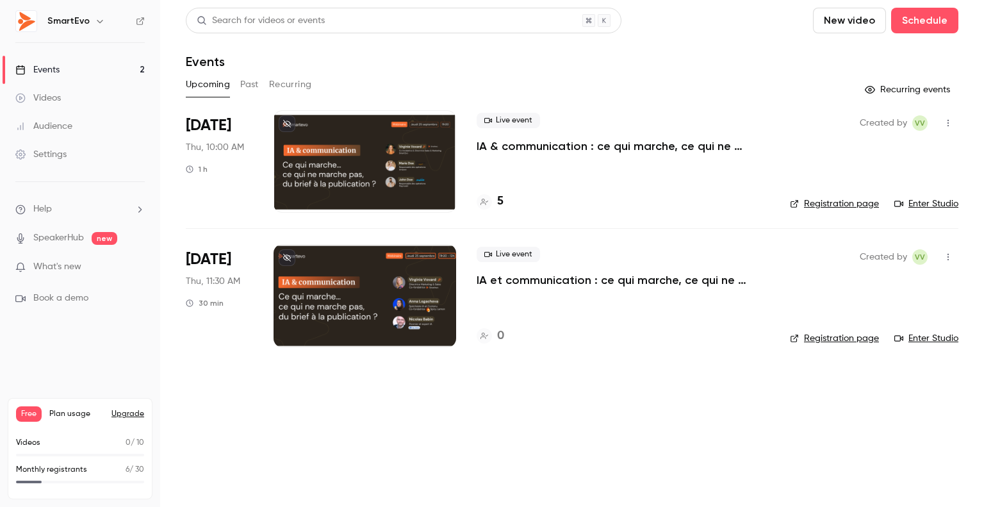
click at [861, 340] on link "Registration page" at bounding box center [834, 338] width 89 height 13
click at [261, 302] on li "[DATE] Thu, 11:30 AM 30 min Live event IA et communication : ce qui marche, ce …" at bounding box center [572, 295] width 772 height 134
click at [590, 297] on div "Live event IA et communication : ce qui marche, ce qui ne marche pas...du brief…" at bounding box center [622, 295] width 293 height 102
click at [452, 289] on div at bounding box center [364, 295] width 183 height 102
